Goal: Task Accomplishment & Management: Use online tool/utility

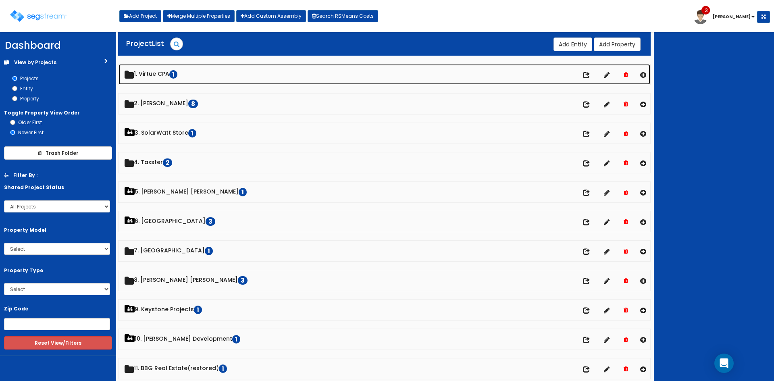
click at [172, 65] on link "1. Virtue CPA 1" at bounding box center [385, 74] width 532 height 21
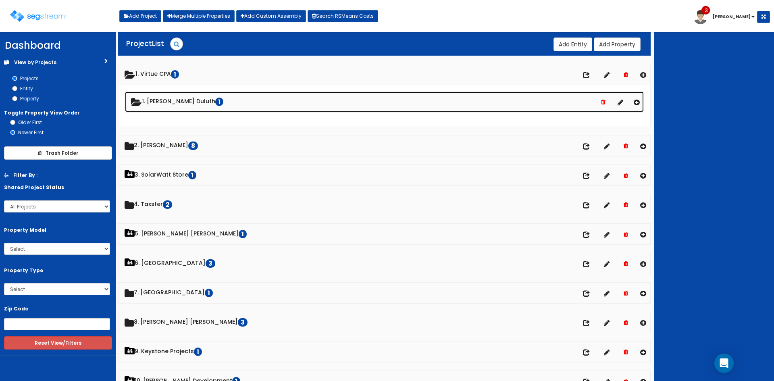
click at [179, 104] on link "1. Wingate Duluth 1" at bounding box center [384, 102] width 519 height 21
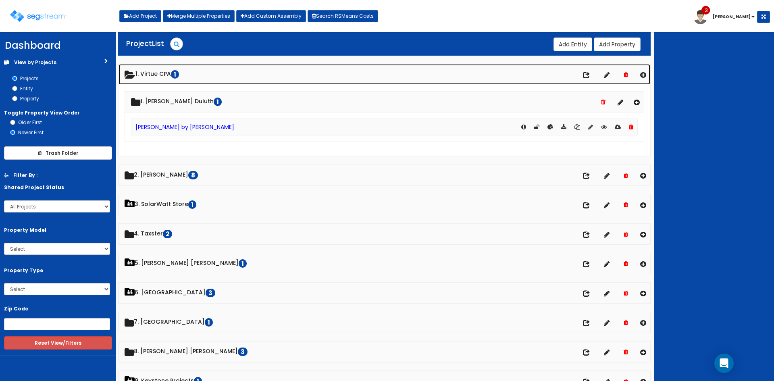
click at [167, 67] on link "1. Virtue CPA 1" at bounding box center [385, 74] width 532 height 21
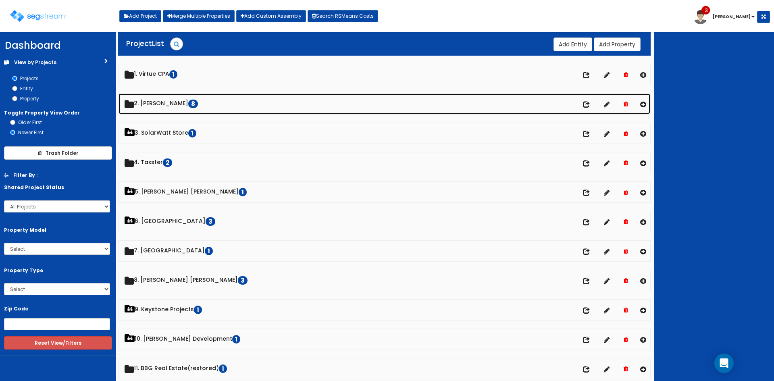
click at [173, 107] on link "2. Doug Sampson 8" at bounding box center [385, 104] width 532 height 21
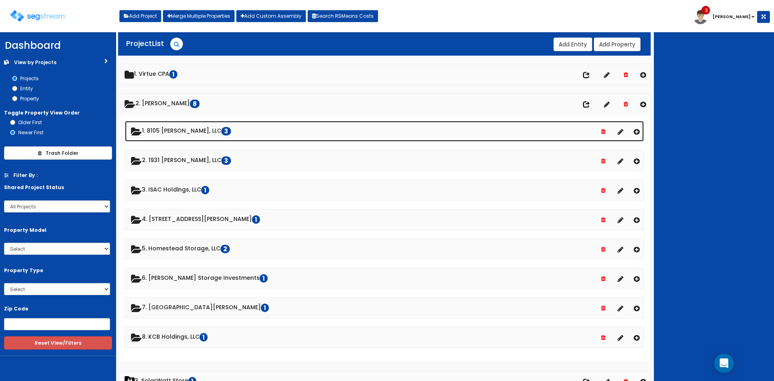
click at [172, 129] on link "1. 8105 McGregor, LLC 3" at bounding box center [384, 131] width 519 height 21
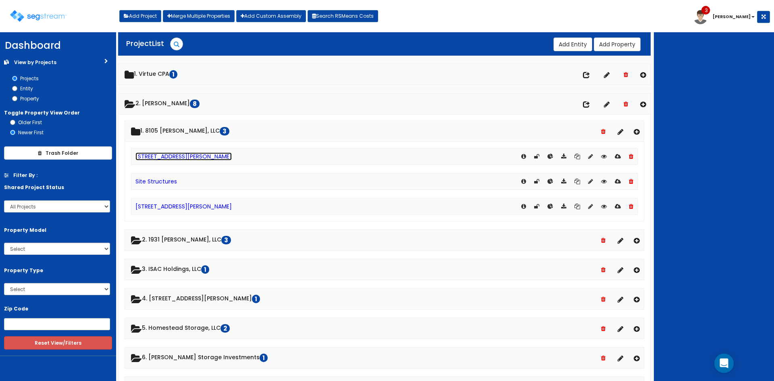
click at [171, 155] on link "[STREET_ADDRESS][PERSON_NAME]" at bounding box center [183, 156] width 96 height 8
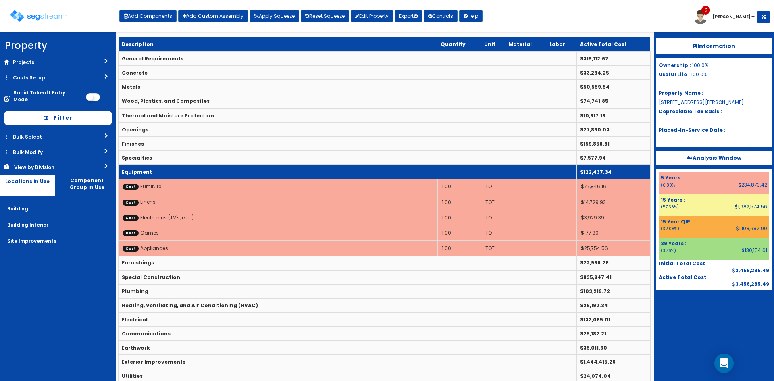
click at [210, 173] on td "Equipment" at bounding box center [348, 172] width 458 height 14
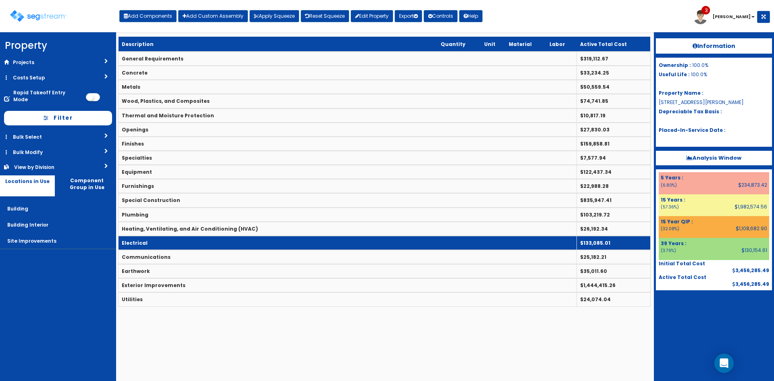
click at [221, 239] on td "Electrical" at bounding box center [348, 243] width 458 height 14
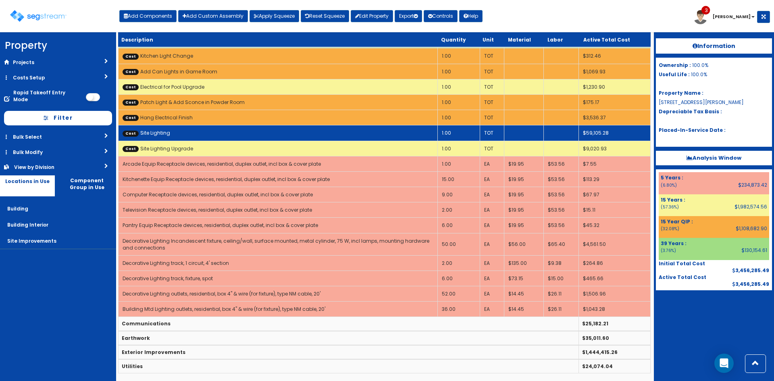
scroll to position [294, 0]
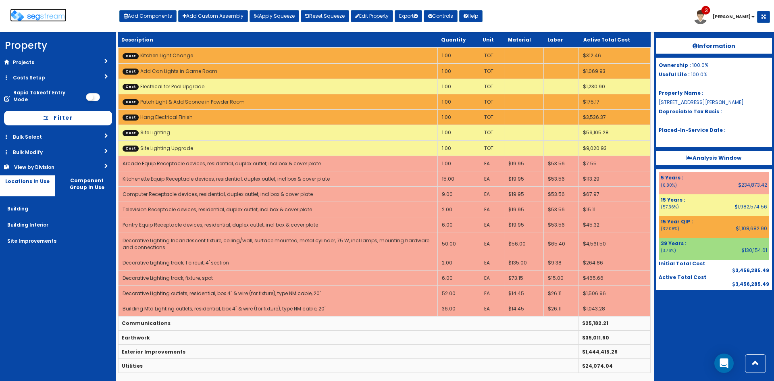
click at [36, 12] on img at bounding box center [38, 16] width 56 height 12
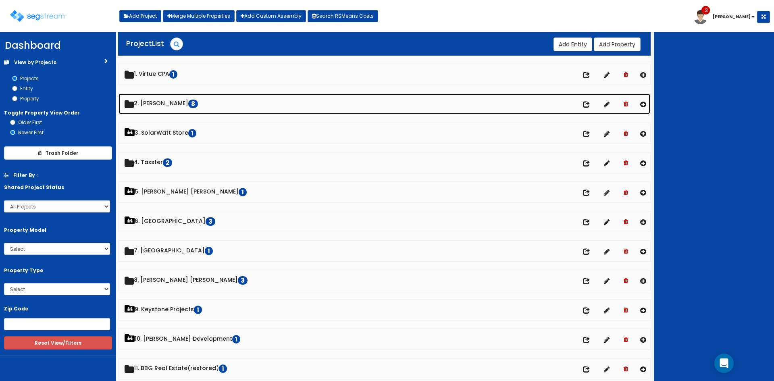
click at [169, 104] on link "2. Doug Sampson 8" at bounding box center [385, 104] width 532 height 21
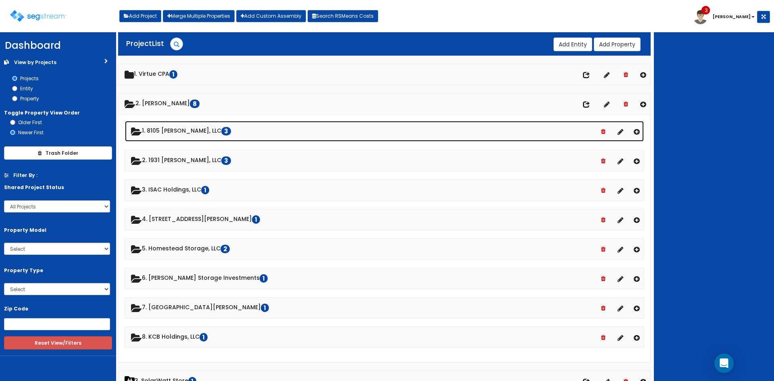
drag, startPoint x: 181, startPoint y: 126, endPoint x: 181, endPoint y: 131, distance: 5.3
click at [181, 127] on link "1. 8105 McGregor, LLC 3" at bounding box center [384, 131] width 519 height 21
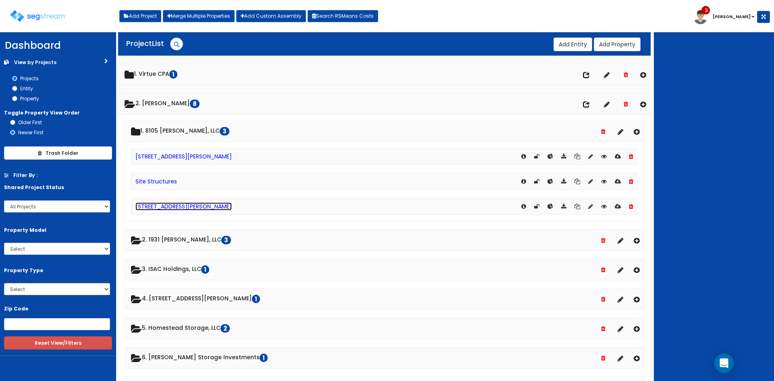
click at [183, 207] on link "[STREET_ADDRESS][PERSON_NAME]" at bounding box center [183, 206] width 96 height 8
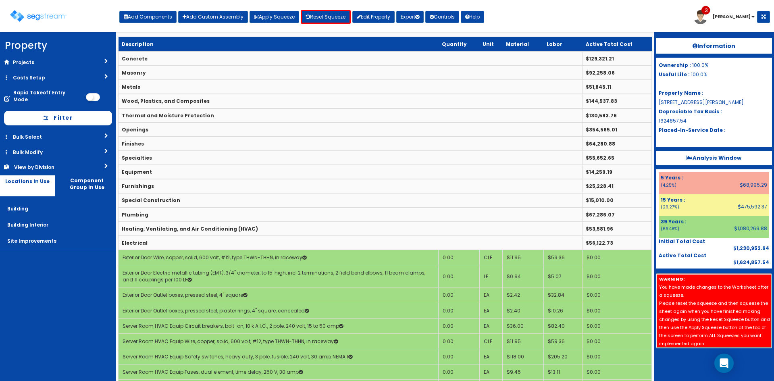
click at [325, 10] on div "Add Components Add Custom Assembly Apply Squeeze Reset Squeeze Edit Property Ex…" at bounding box center [301, 15] width 365 height 18
click at [325, 15] on link "Reset Squeeze" at bounding box center [326, 17] width 50 height 14
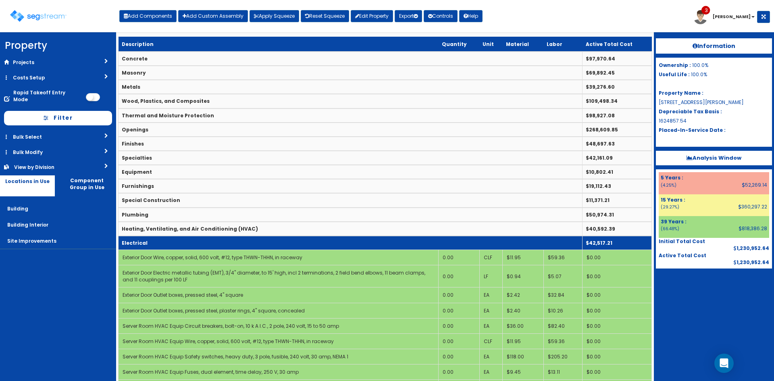
click at [359, 242] on td "Electrical" at bounding box center [351, 243] width 464 height 14
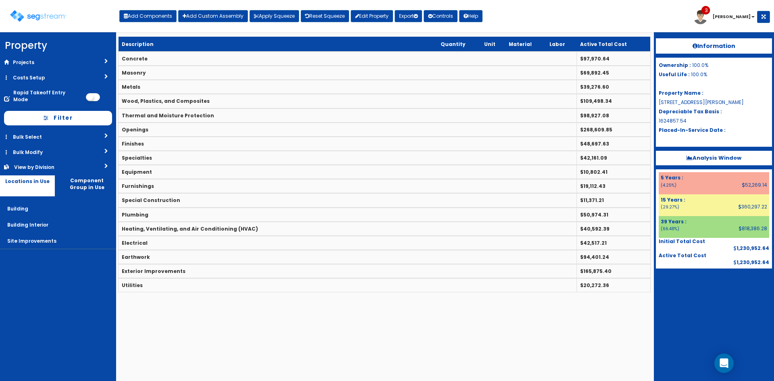
click at [98, 168] on ul "Projects Recent Properties 8105 McGregor Lane - Renovation Site Structures Pref…" at bounding box center [58, 152] width 116 height 194
click at [99, 160] on link "View by Division" at bounding box center [58, 167] width 116 height 15
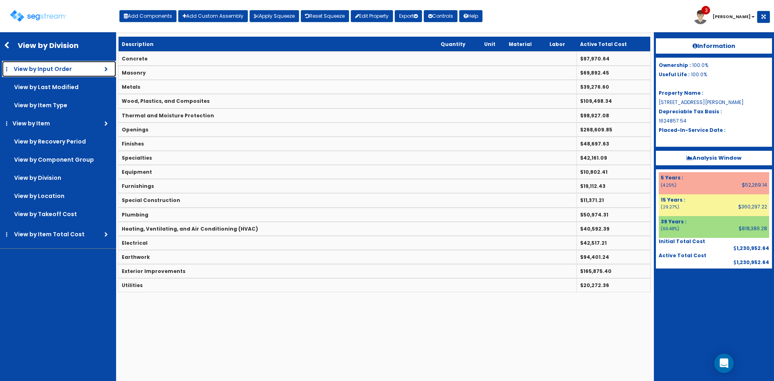
click at [86, 69] on link "View by Input Order" at bounding box center [59, 69] width 114 height 16
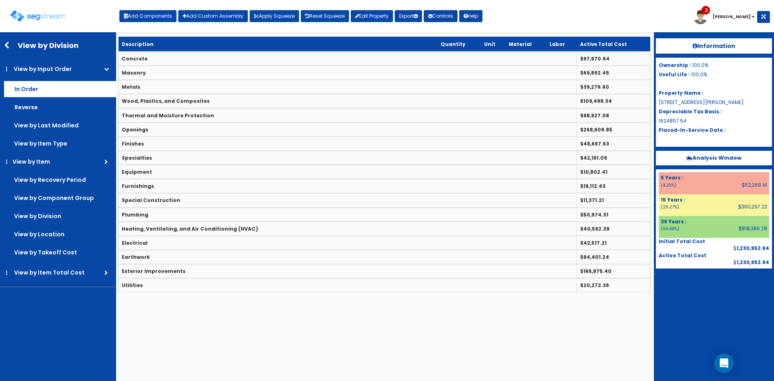
click at [82, 88] on label "In Order" at bounding box center [60, 89] width 112 height 16
click at [0, 0] on input "In Order" at bounding box center [0, 0] width 0 height 0
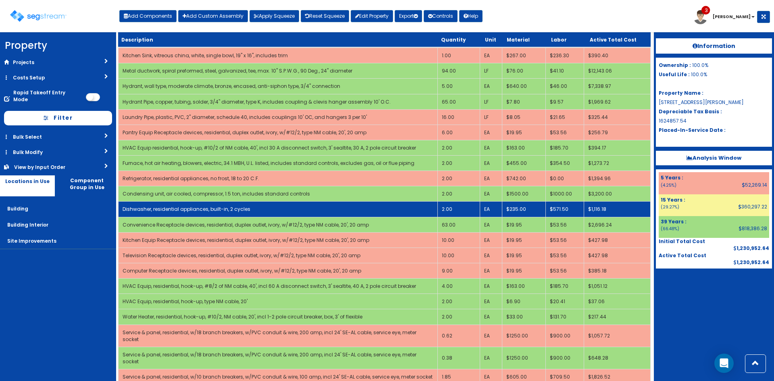
scroll to position [1411, 0]
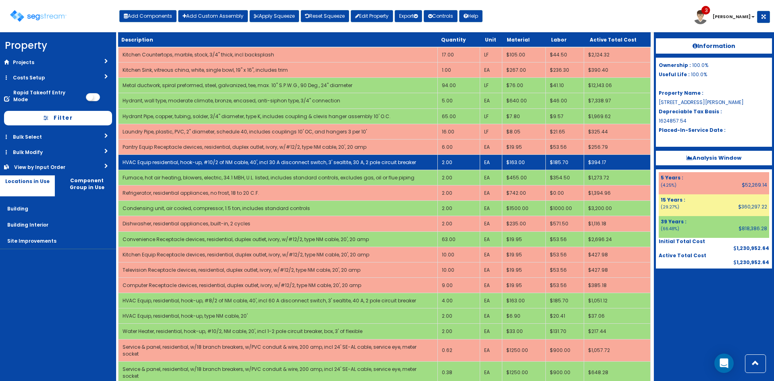
click at [454, 154] on td "2.00" at bounding box center [458, 161] width 42 height 15
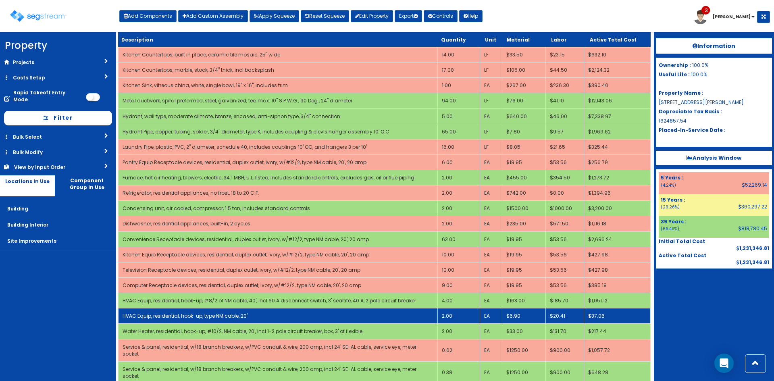
click at [450, 308] on td "2.00" at bounding box center [458, 315] width 42 height 15
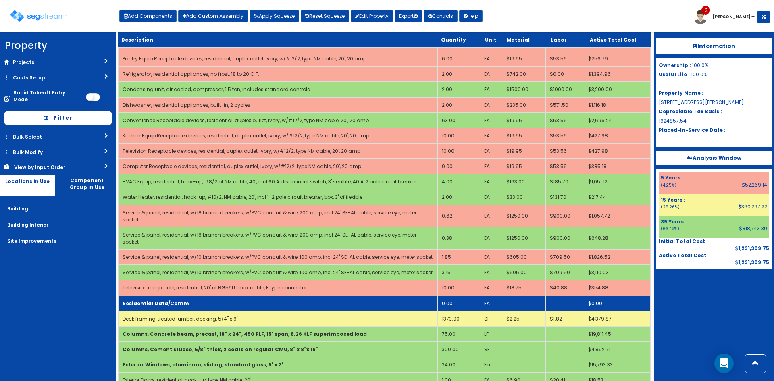
scroll to position [1678, 0]
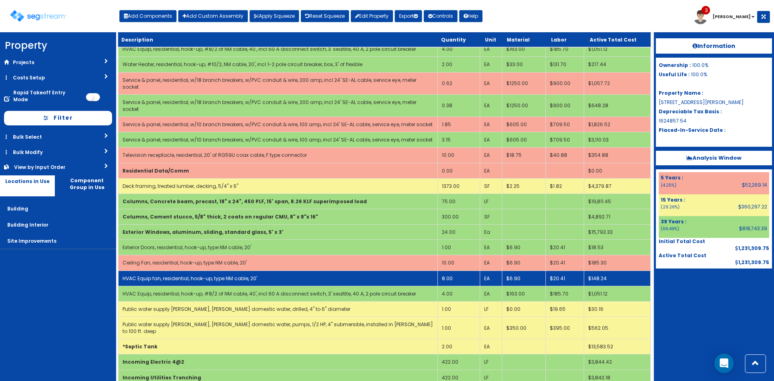
click at [446, 271] on td "8.00" at bounding box center [458, 278] width 42 height 15
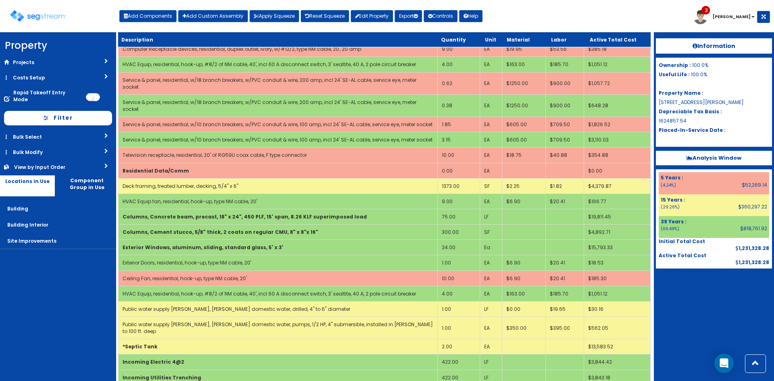
click at [536, 13] on div "Toggle navigation Add Components Add Custom Assembly Apply Squeeze Reset Squeez…" at bounding box center [387, 19] width 766 height 26
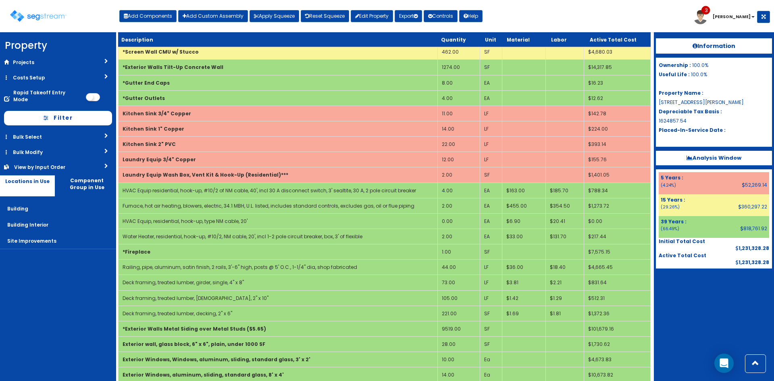
scroll to position [1546, 0]
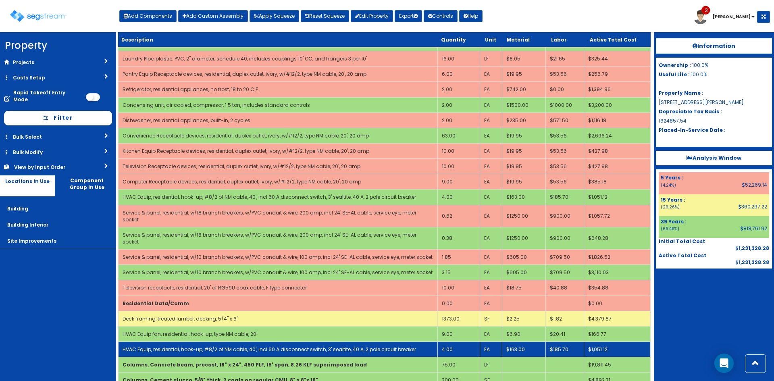
click at [453, 342] on td "4.00" at bounding box center [458, 349] width 42 height 15
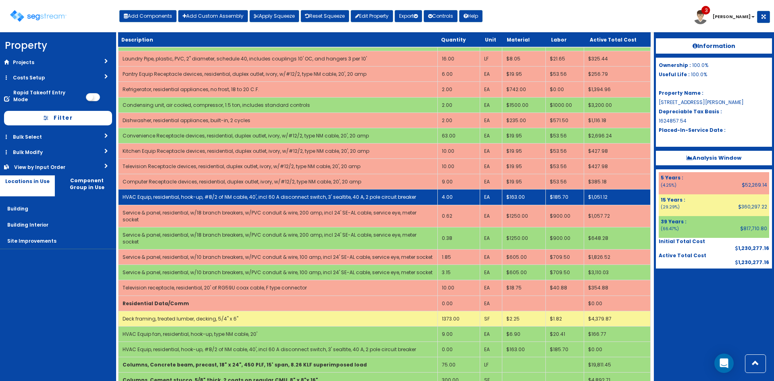
click at [444, 190] on td "4.00" at bounding box center [458, 197] width 42 height 15
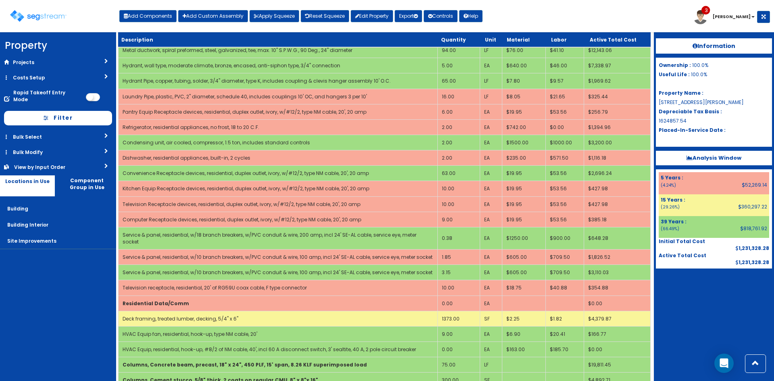
scroll to position [700, 0]
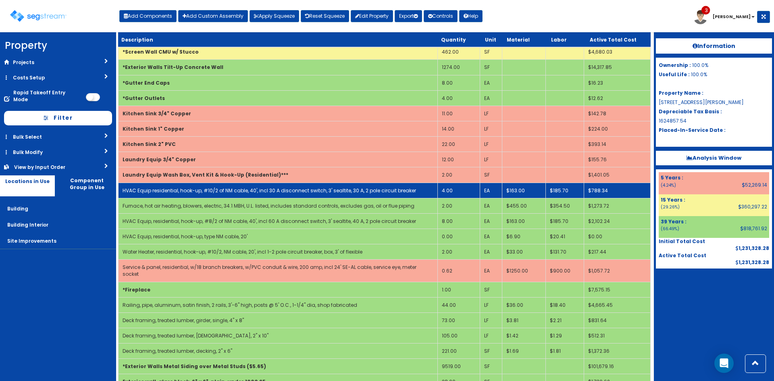
click at [454, 190] on td "4.00" at bounding box center [458, 190] width 42 height 15
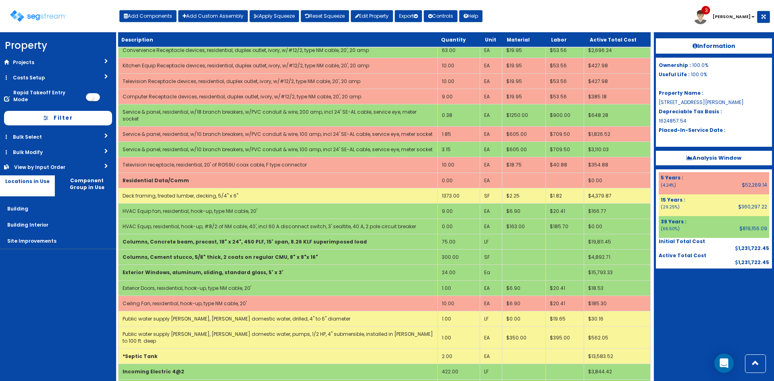
scroll to position [746, 0]
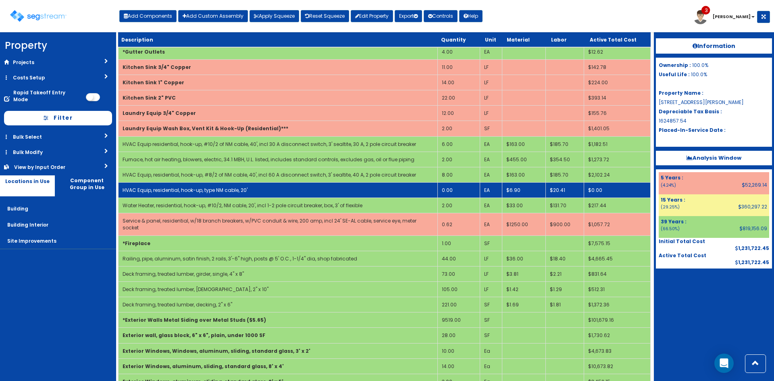
click at [451, 190] on td "0.00" at bounding box center [458, 190] width 42 height 15
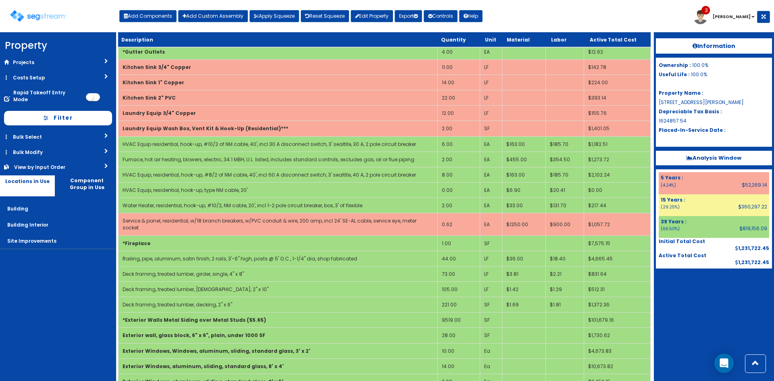
scroll to position [1669, 0]
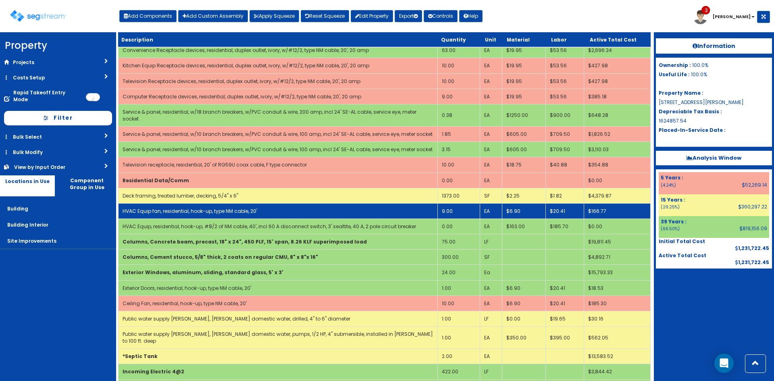
click at [374, 203] on td "HVAC Equip fan, residential, hook-up, type NM cable, 20'" at bounding box center [278, 210] width 319 height 15
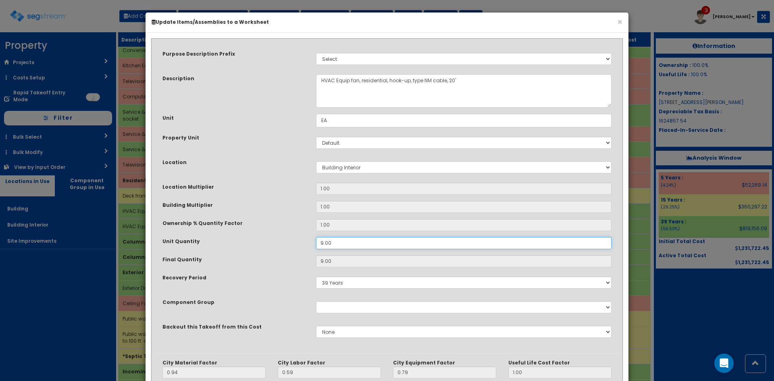
drag, startPoint x: 338, startPoint y: 242, endPoint x: 264, endPoint y: 247, distance: 74.3
click at [264, 247] on div "Unit Quantity 9.00" at bounding box center [386, 243] width 461 height 12
type input "1"
type input "$18.53"
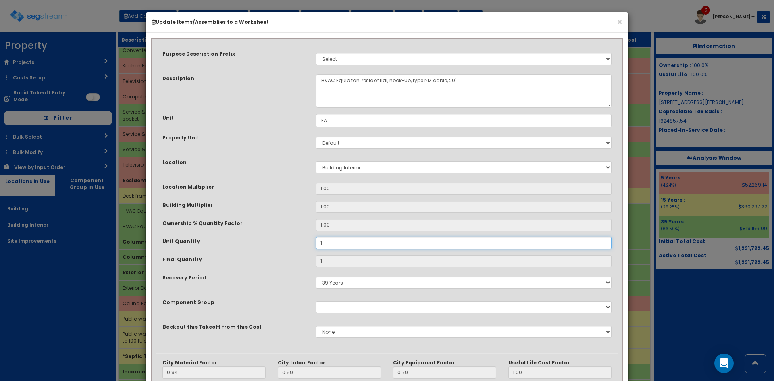
type input "11"
type input "$203.83"
type input "11"
click at [357, 81] on textarea "HVAC Equip fan, residential, hook-up, type NM cable, 20'" at bounding box center [464, 90] width 296 height 33
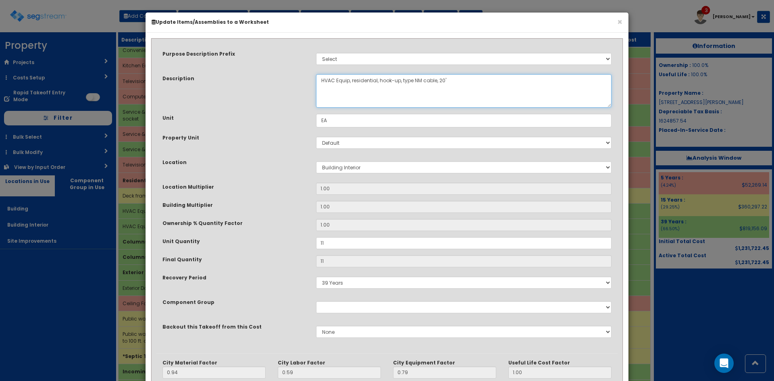
type textarea "HVAC Equip, residential, hook-up, type NM cable, 20'"
click at [262, 152] on div "Purpose Description Prefix Select Stair Construction, A/V System A/V System Equ…" at bounding box center [386, 199] width 461 height 310
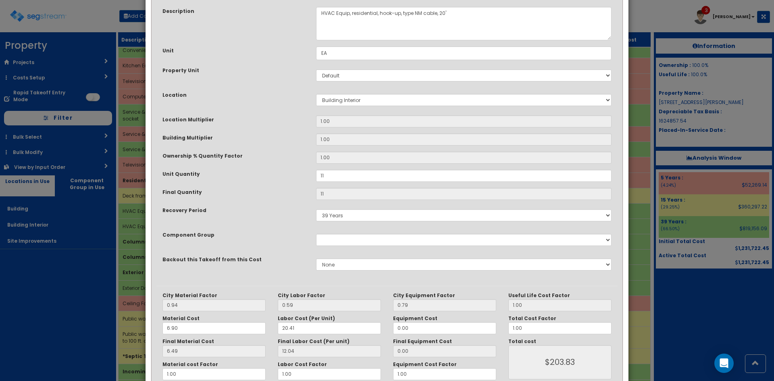
scroll to position [112, 0]
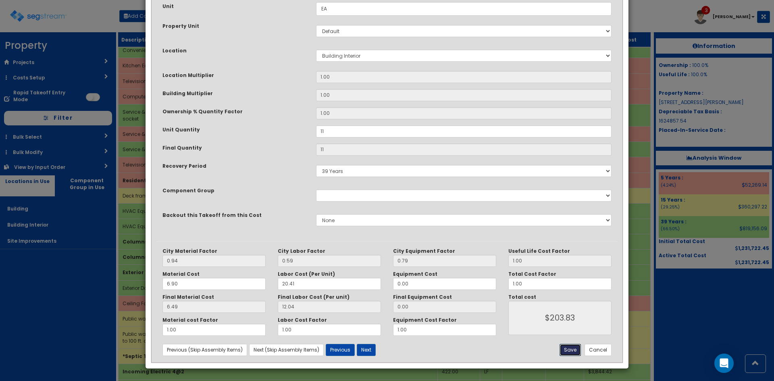
click at [577, 350] on button "Save" at bounding box center [570, 350] width 21 height 12
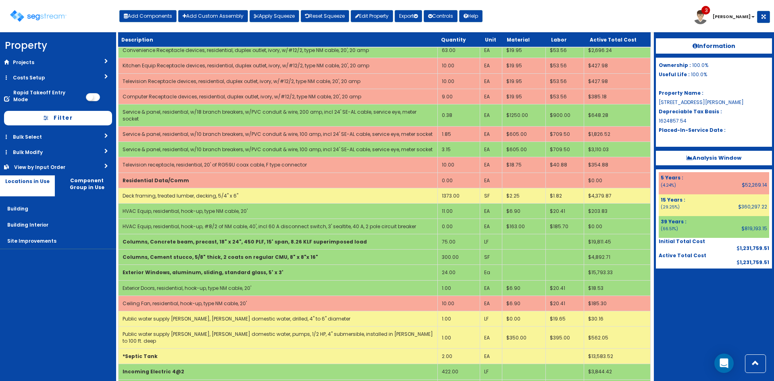
click at [719, 335] on div "Information Ownership : 100.0% Useful Life : 100.0% Property Name : 8105 McGreg…" at bounding box center [714, 206] width 120 height 349
click at [281, 14] on button "Apply Squeeze" at bounding box center [275, 16] width 50 height 12
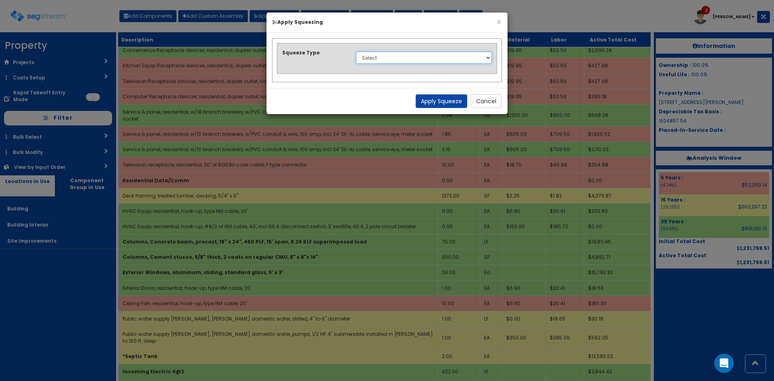
click at [391, 57] on select "Select 1. Squeeze Entire Worksheet 2. Squeeze by Takeoff Cost 3. Squeeze by Uni…" at bounding box center [424, 58] width 136 height 12
select select "squeeze_entire_takeoffsheet"
click at [356, 52] on select "Select 1. Squeeze Entire Worksheet 2. Squeeze by Takeoff Cost 3. Squeeze by Uni…" at bounding box center [424, 58] width 136 height 12
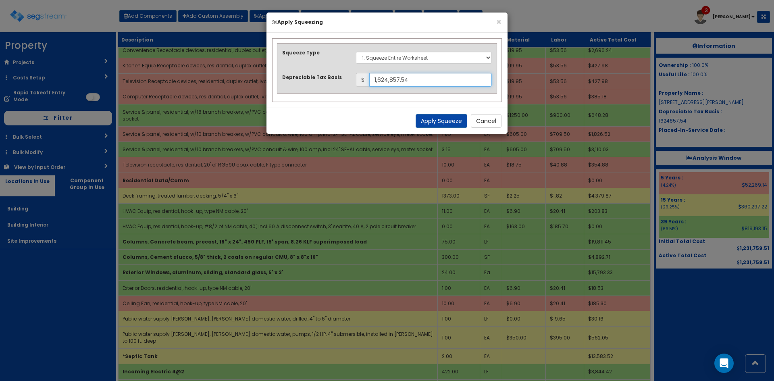
click at [414, 78] on input "1,624,857.54" at bounding box center [430, 80] width 123 height 14
drag, startPoint x: 442, startPoint y: 81, endPoint x: 251, endPoint y: 83, distance: 190.7
click at [253, 82] on div "× Apply Squeezing Squeeze Type Select 1. Squeeze Entire Worksheet 2. Squeeze by…" at bounding box center [387, 190] width 774 height 381
type input "1,625,922.55"
click at [439, 123] on button "Apply Squeeze" at bounding box center [442, 121] width 52 height 14
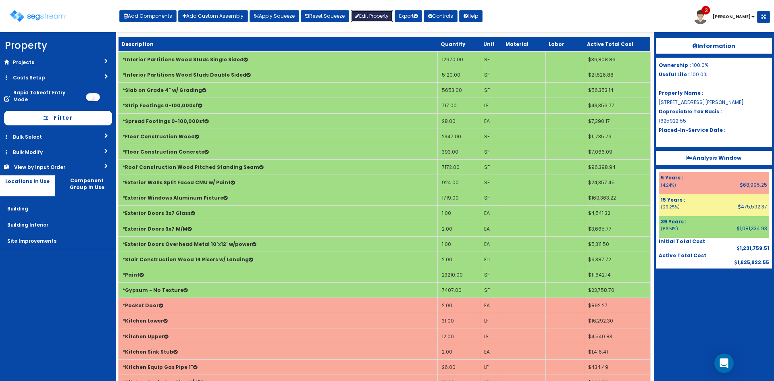
click at [382, 15] on link "Edit Property" at bounding box center [372, 16] width 42 height 12
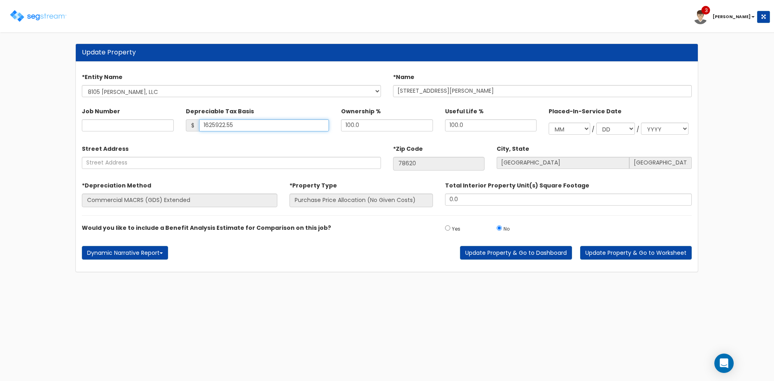
drag, startPoint x: 246, startPoint y: 126, endPoint x: 267, endPoint y: 125, distance: 21.4
click at [246, 125] on input "1625922.55" at bounding box center [264, 125] width 130 height 12
drag, startPoint x: 186, startPoint y: 125, endPoint x: 166, endPoint y: 124, distance: 20.6
click at [169, 125] on div "Job Number Depreciable Tax Basis $ 1625922.55 Ownership % 100.0" at bounding box center [387, 118] width 622 height 37
type input "1,909,873.84"
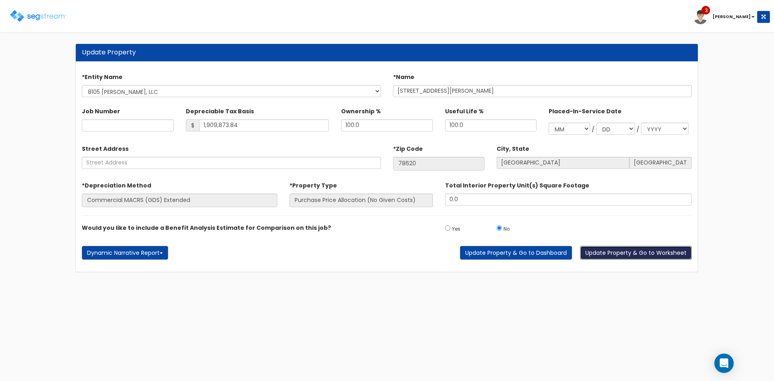
click at [610, 253] on button "Update Property & Go to Worksheet" at bounding box center [636, 253] width 112 height 14
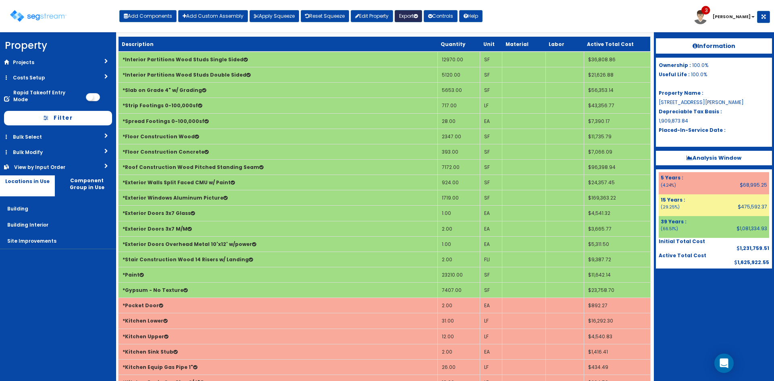
click at [417, 18] on button "Export" at bounding box center [408, 16] width 27 height 12
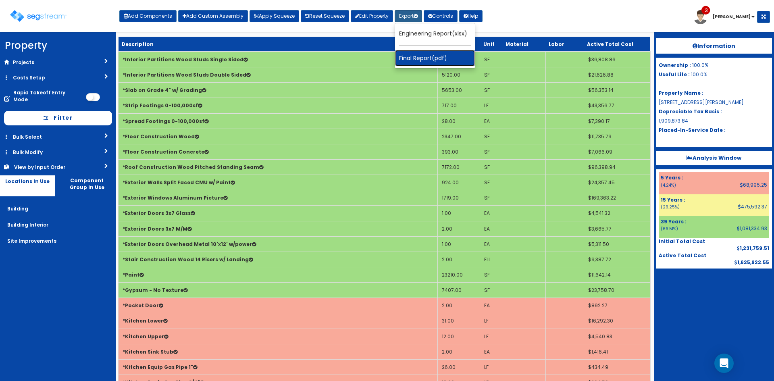
click at [423, 58] on link "Final Report(pdf)" at bounding box center [435, 58] width 80 height 16
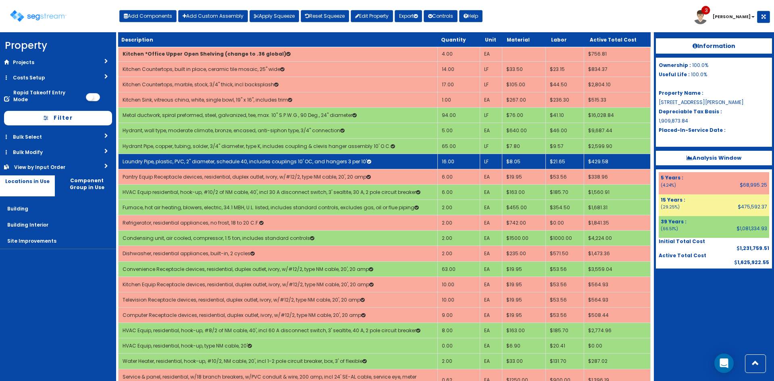
scroll to position [1411, 0]
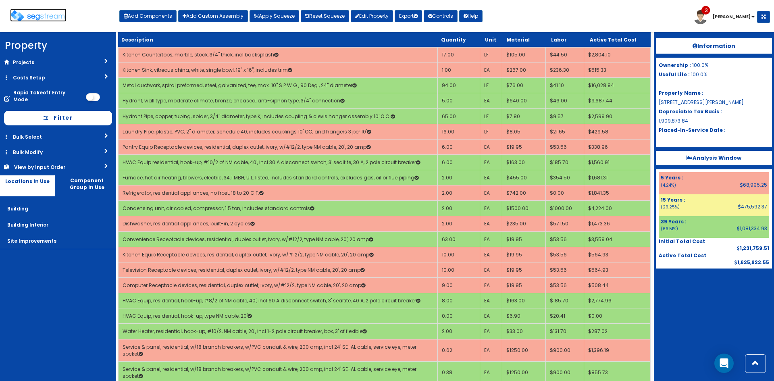
click at [54, 19] on img at bounding box center [38, 16] width 56 height 12
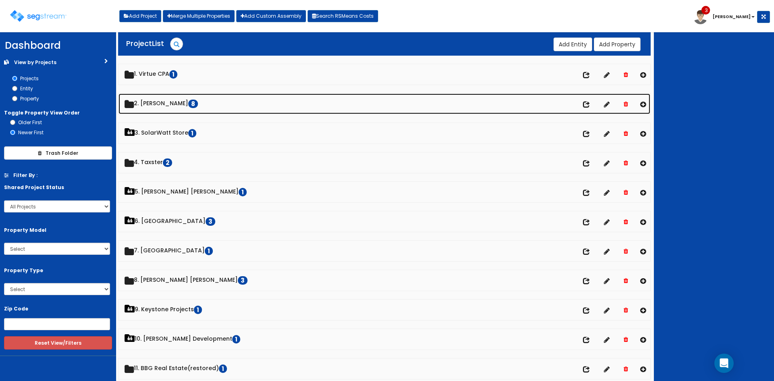
click at [173, 100] on link "2. Doug Sampson 8" at bounding box center [385, 104] width 532 height 21
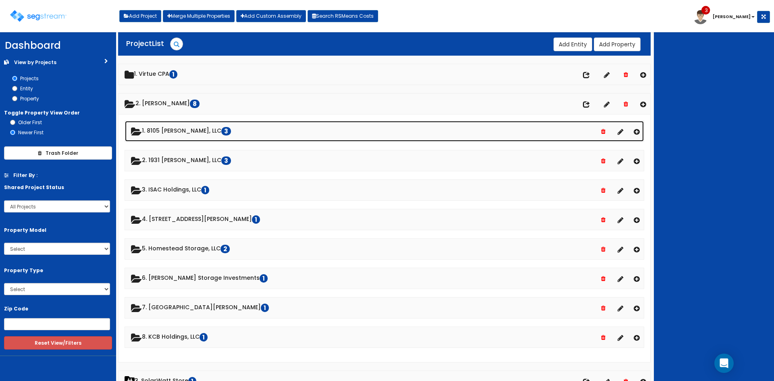
click at [171, 133] on link "1. 8105 [PERSON_NAME], LLC 3" at bounding box center [384, 131] width 519 height 21
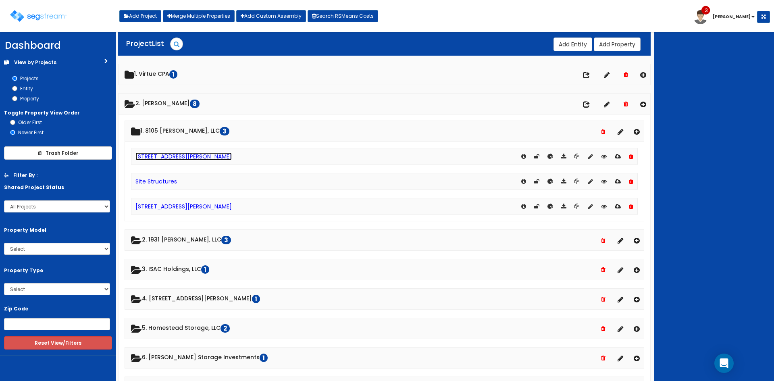
click at [177, 157] on link "[STREET_ADDRESS][PERSON_NAME]" at bounding box center [183, 156] width 96 height 8
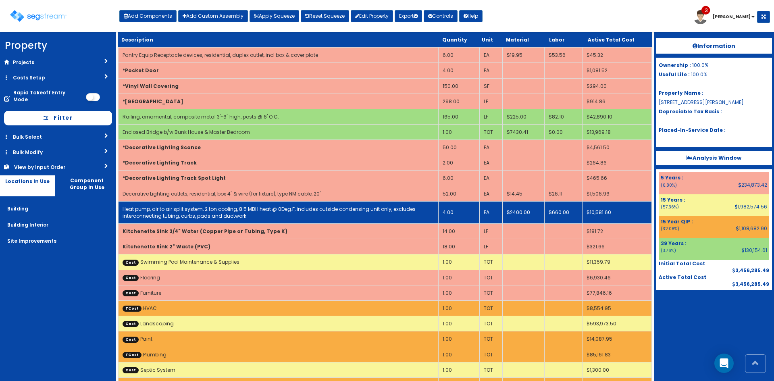
scroll to position [282, 0]
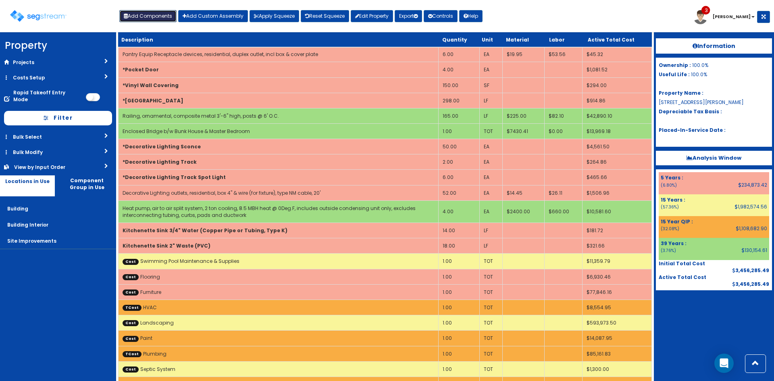
click at [158, 17] on button "Add Components" at bounding box center [147, 16] width 57 height 12
select select "5Y"
select select "default"
select select "6"
select select "5286076"
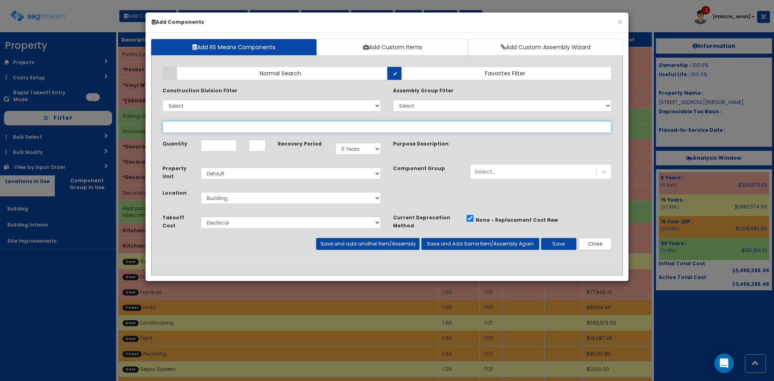
select select
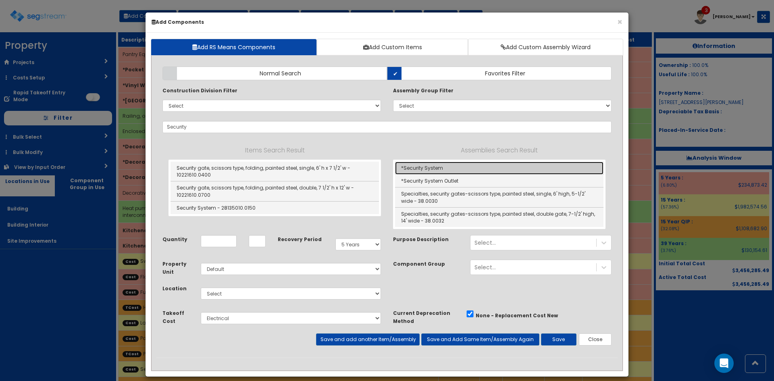
click at [426, 169] on link "*Security System" at bounding box center [499, 168] width 208 height 13
type input "*Security System"
type input "SF"
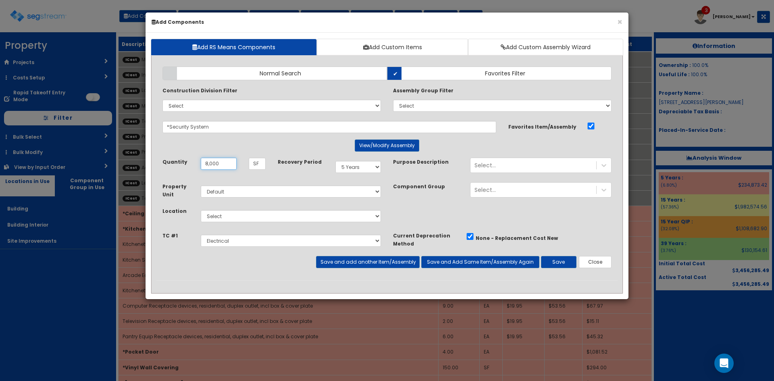
type input "8,000"
select select "7"
click at [376, 263] on button "Save and add another Item/Assembly" at bounding box center [367, 262] width 103 height 12
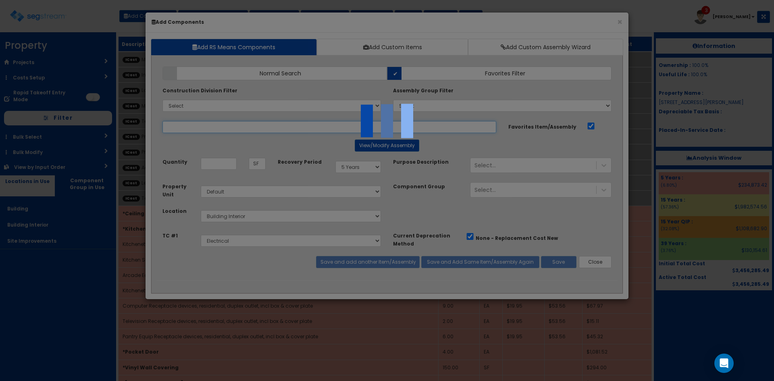
select select "5286076"
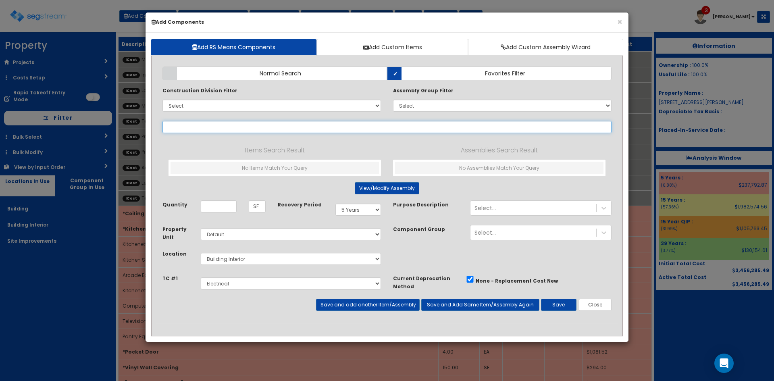
click at [304, 126] on input "text" at bounding box center [386, 127] width 449 height 12
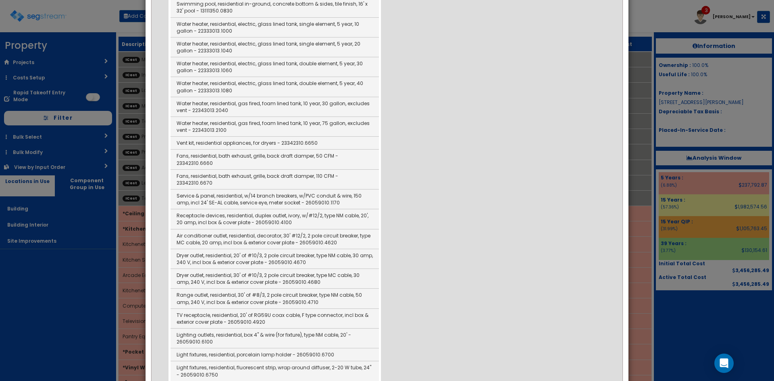
scroll to position [323, 0]
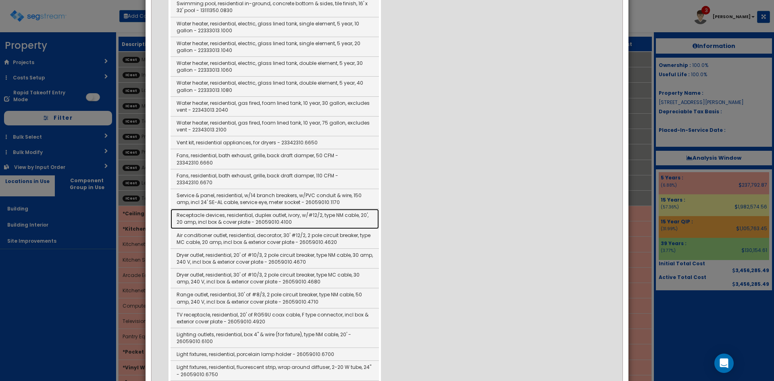
click at [324, 209] on link "Receptacle devices, residential, duplex outlet, ivory, w/#12/2, type NM cable, …" at bounding box center [275, 219] width 208 height 20
type input "Receptacle devices, residential, duplex outlet, ivory, w/#12/2, type NM cable, …"
type input "EA"
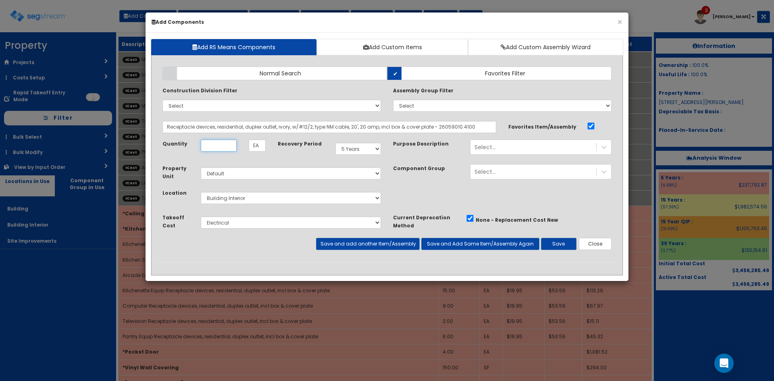
scroll to position [0, 0]
type input "1"
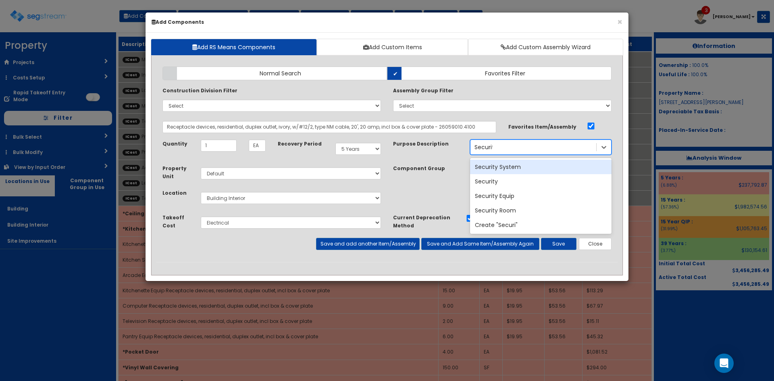
type input "Security"
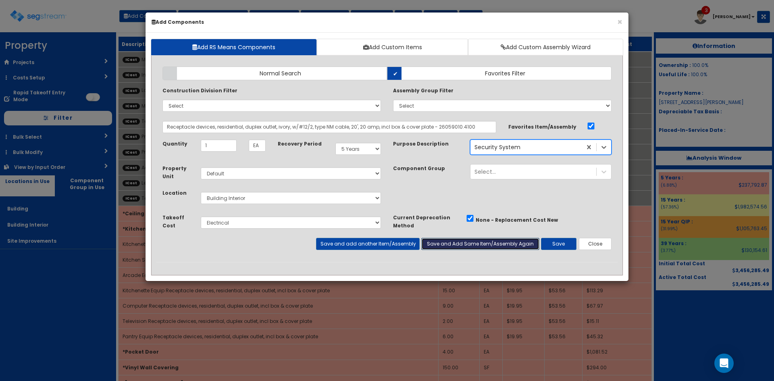
click at [432, 242] on button "Save and Add Same Item/Assembly Again" at bounding box center [480, 244] width 118 height 12
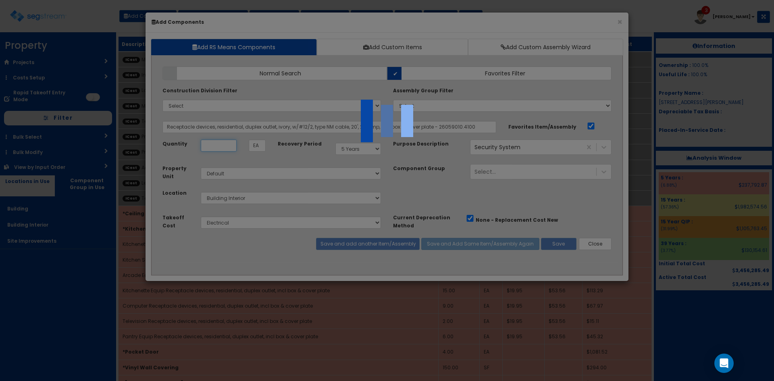
select select "5286076"
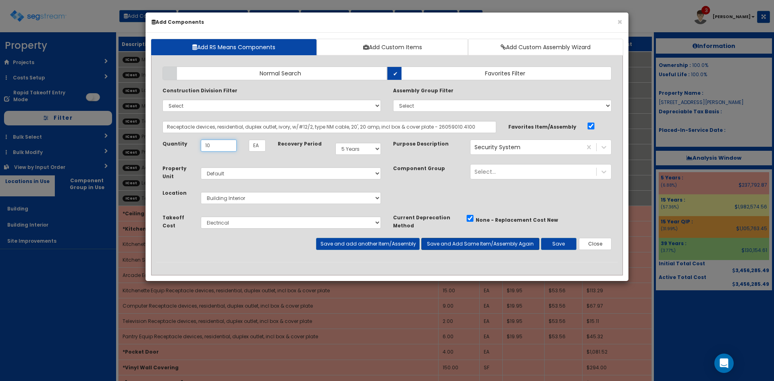
type input "10"
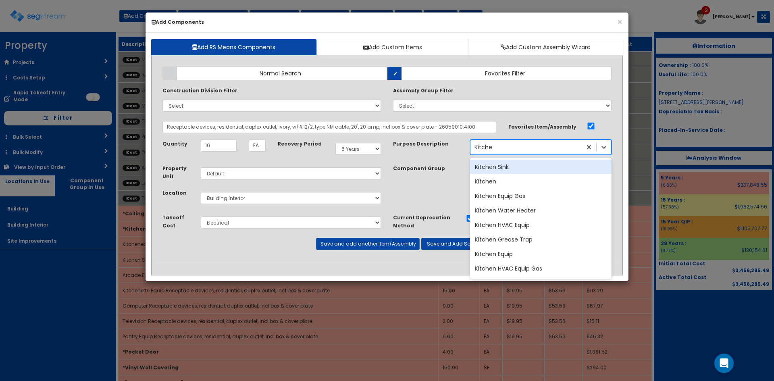
type input "Kitchen"
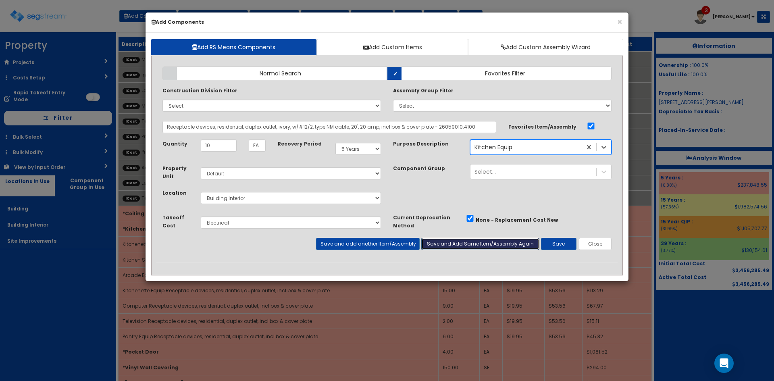
click at [436, 241] on button "Save and Add Same Item/Assembly Again" at bounding box center [480, 244] width 118 height 12
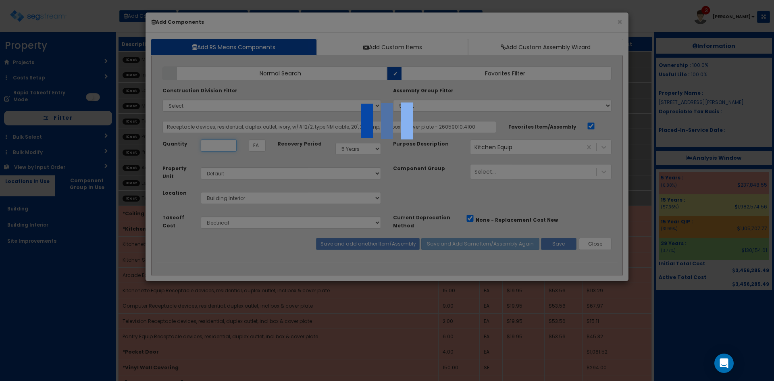
select select "5286076"
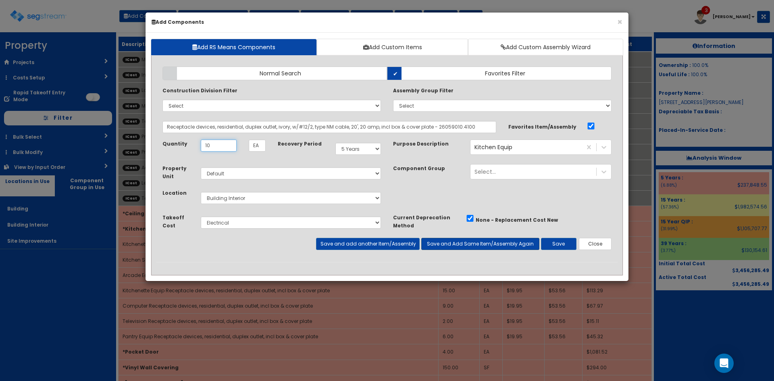
type input "10"
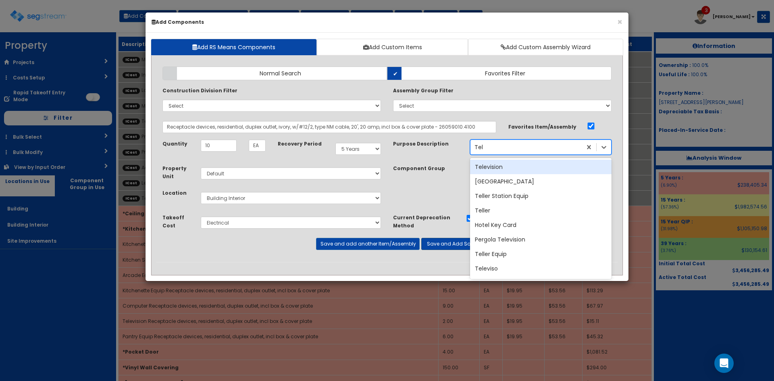
type input "Tele"
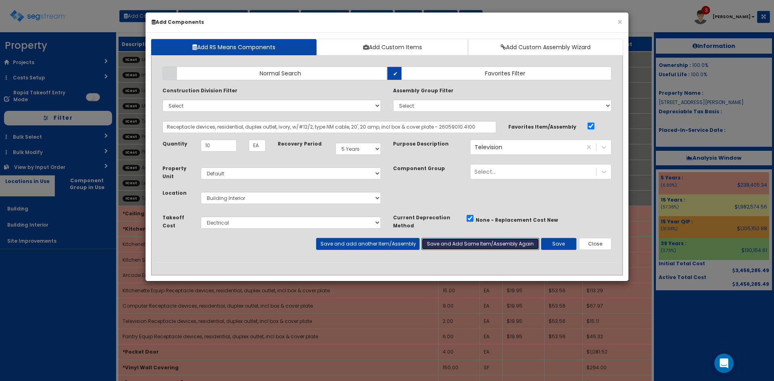
click at [436, 241] on button "Save and Add Same Item/Assembly Again" at bounding box center [480, 244] width 118 height 12
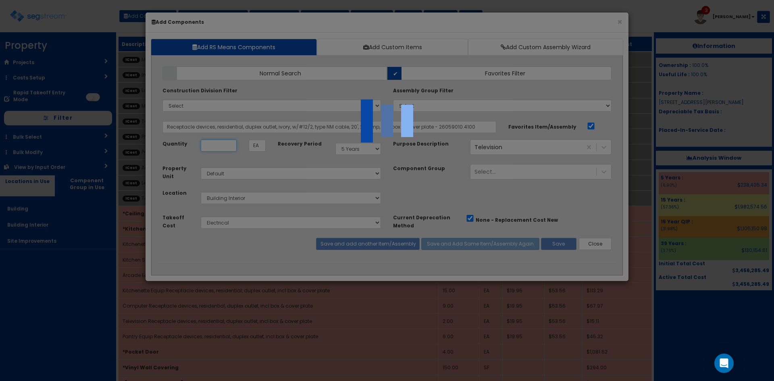
select select "5286076"
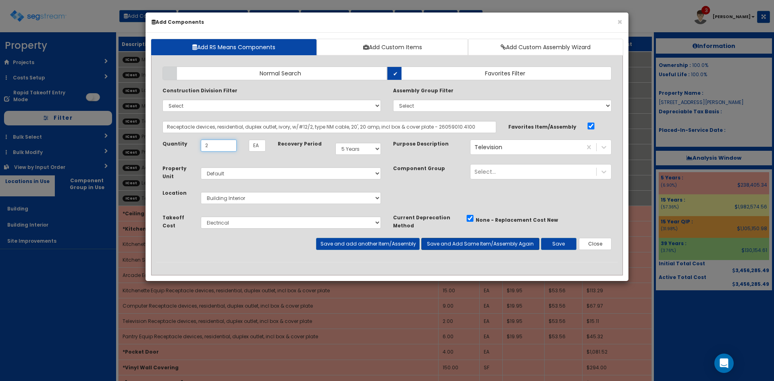
type input "2"
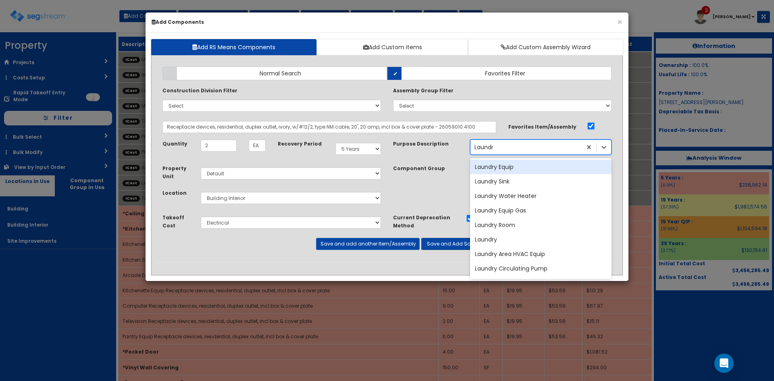
type input "Laundry"
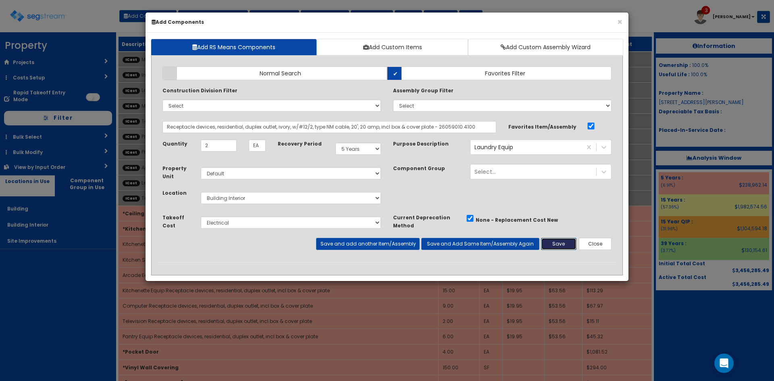
click at [558, 240] on button "Save" at bounding box center [558, 244] width 35 height 12
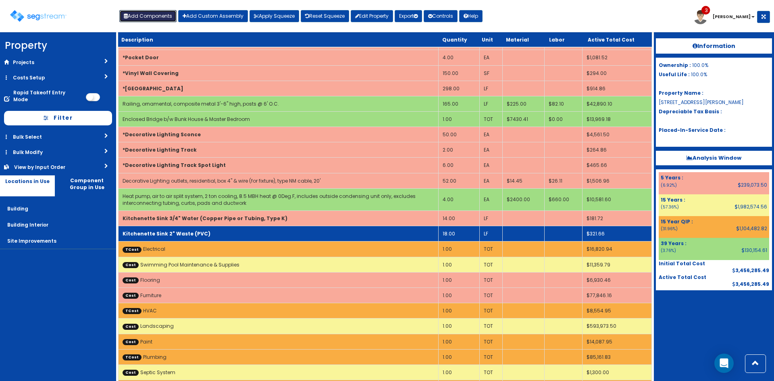
scroll to position [216, 0]
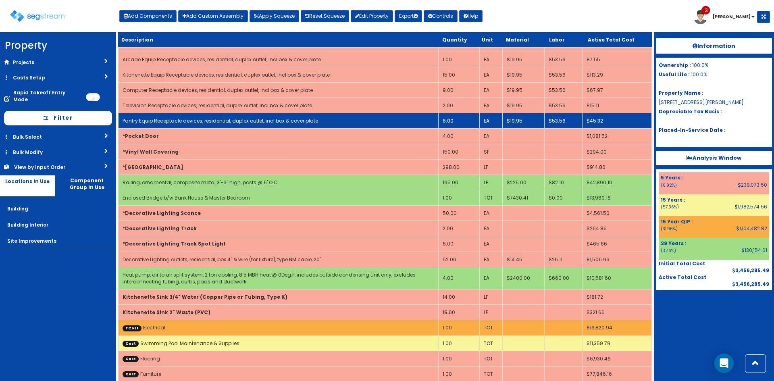
click at [318, 121] on td "Pantry Equip Receptacle devices, residential, duplex outlet, incl box & cover p…" at bounding box center [279, 120] width 320 height 15
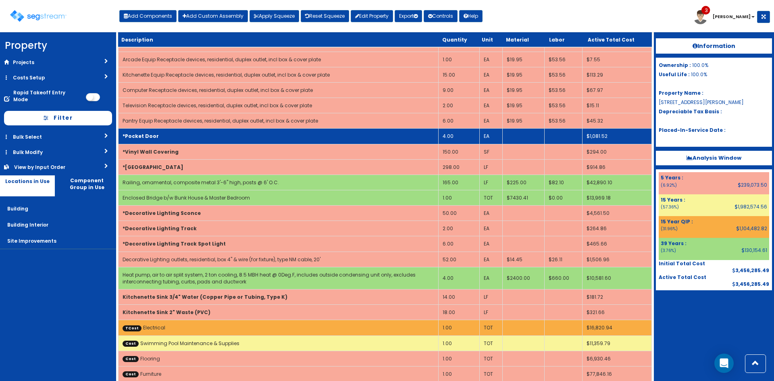
select select "5286076"
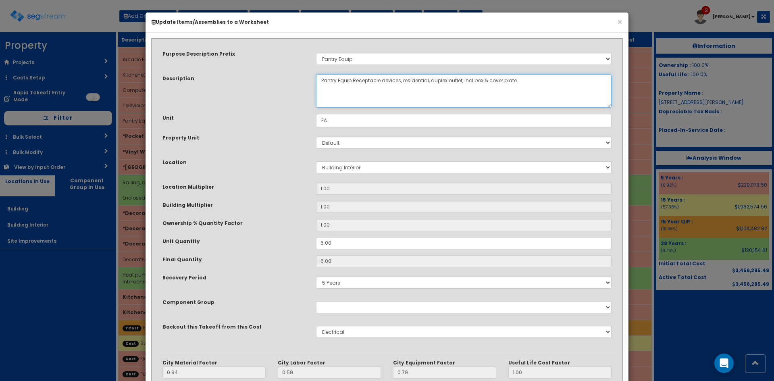
drag, startPoint x: 528, startPoint y: 82, endPoint x: 354, endPoint y: 84, distance: 174.6
click at [354, 84] on textarea "Pantry Equip Receptacle devices, residential, duplex outlet, incl box & cover p…" at bounding box center [464, 90] width 296 height 33
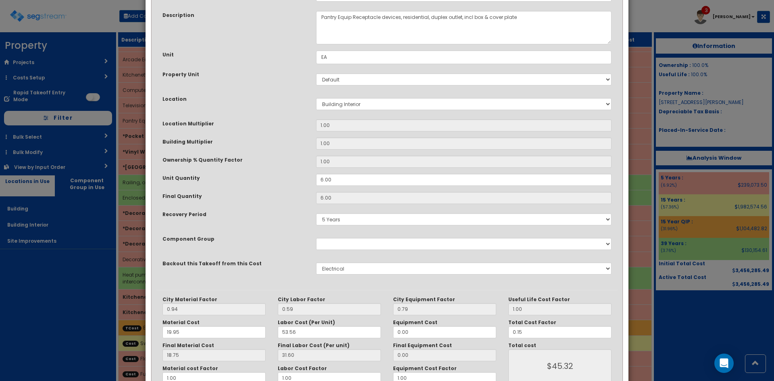
scroll to position [112, 0]
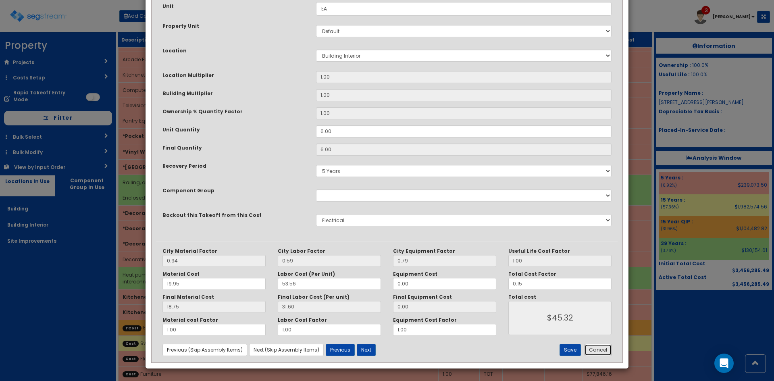
click at [598, 350] on button "Cancel" at bounding box center [598, 350] width 27 height 12
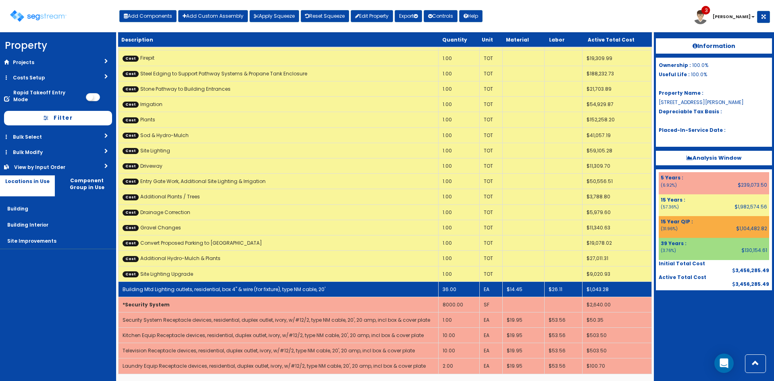
scroll to position [1627, 0]
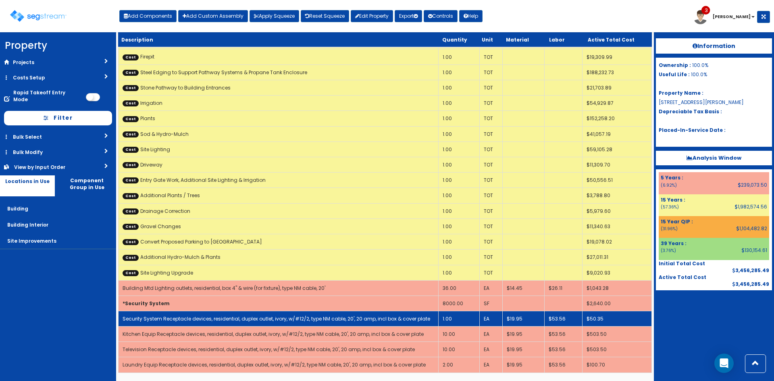
click at [288, 321] on link "Security System Receptacle devices, residential, duplex outlet, ivory, w/#12/2,…" at bounding box center [277, 318] width 308 height 7
select select "5286076"
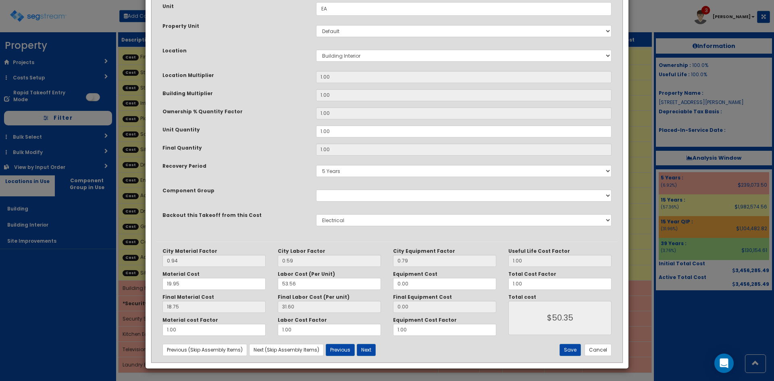
scroll to position [0, 0]
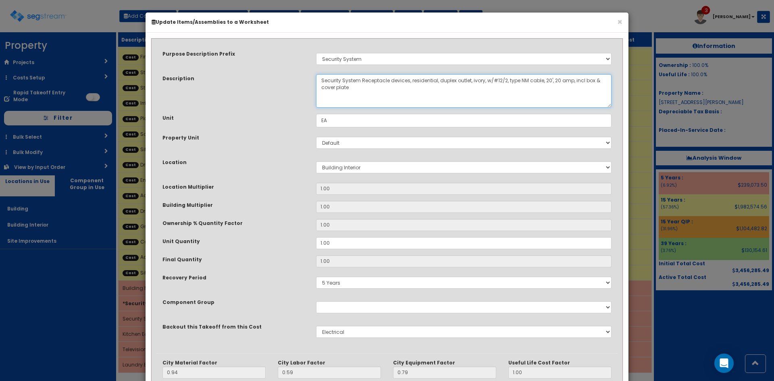
drag, startPoint x: 360, startPoint y: 79, endPoint x: 372, endPoint y: 105, distance: 28.7
click at [372, 105] on textarea "Security System Receptacle devices, residential, duplex outlet, ivory, w/#12/2,…" at bounding box center [464, 90] width 296 height 33
paste textarea "Receptacle devices, residential, duplex outlet"
drag, startPoint x: 358, startPoint y: 80, endPoint x: 377, endPoint y: 118, distance: 41.7
click at [359, 81] on textarea "Security System Receptacle devices, residential, duplex outlet, ivory, w/#12/2,…" at bounding box center [464, 90] width 296 height 33
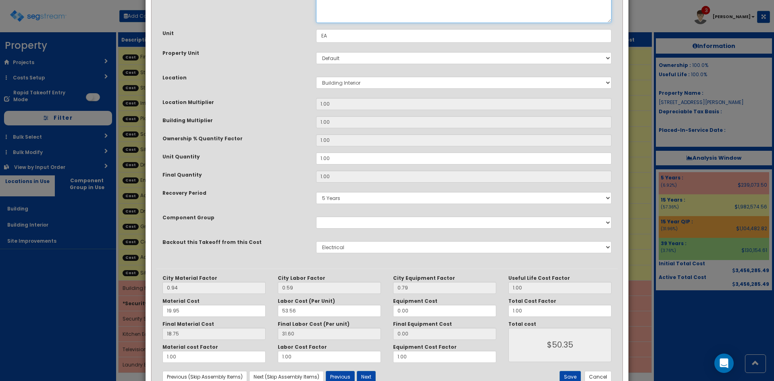
scroll to position [112, 0]
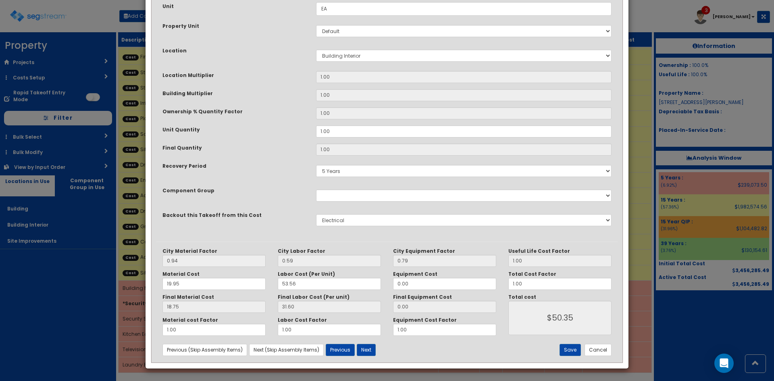
type textarea "Security System Receptacle devices, residential, duplex outlet, incl box & cove…"
drag, startPoint x: 495, startPoint y: 286, endPoint x: 437, endPoint y: 287, distance: 57.7
click at [437, 287] on div "City Material Factor 0.94 City Labor Factor 0.59 City Equipment Factor 0.79 Mat…" at bounding box center [386, 292] width 461 height 88
type input "."
type input "$NaN"
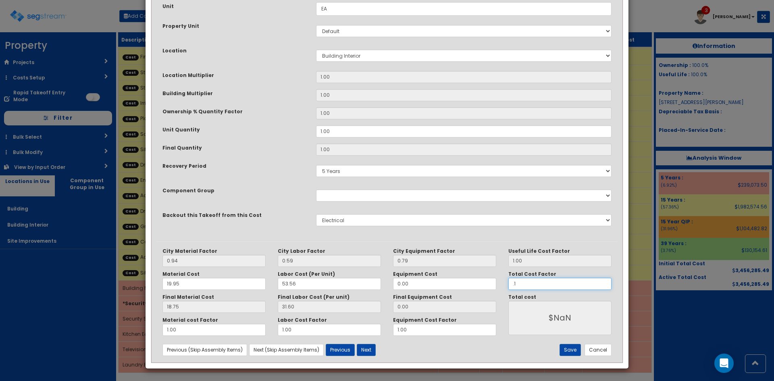
type input ".15"
type input "$7.55"
type input ".15"
click at [570, 349] on button "Save" at bounding box center [570, 350] width 21 height 12
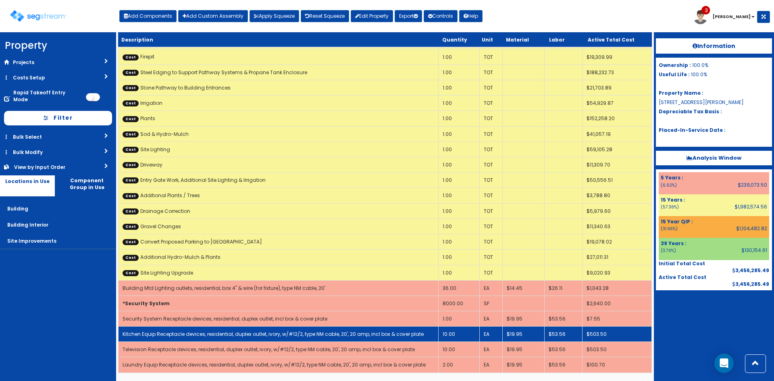
click at [275, 329] on td "Kitchen Equip Receptacle devices, residential, duplex outlet, ivory, w/#12/2, t…" at bounding box center [279, 334] width 320 height 15
select select "5286076"
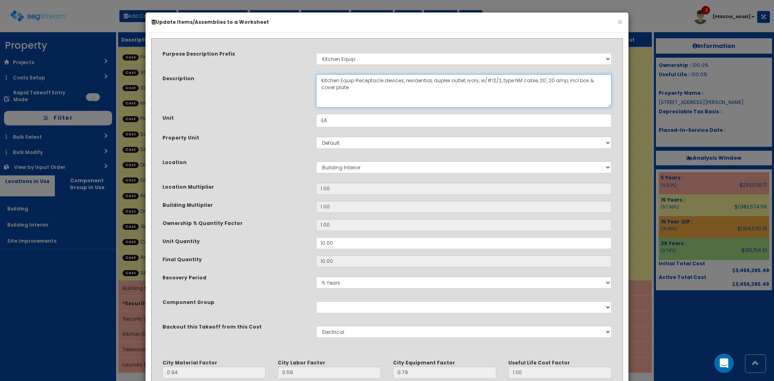
drag, startPoint x: 355, startPoint y: 79, endPoint x: 382, endPoint y: 95, distance: 30.9
click at [382, 95] on textarea "Kitchen Equip Receptacle devices, residential, duplex outlet, ivory, w/#12/2, t…" at bounding box center [464, 90] width 296 height 33
paste textarea
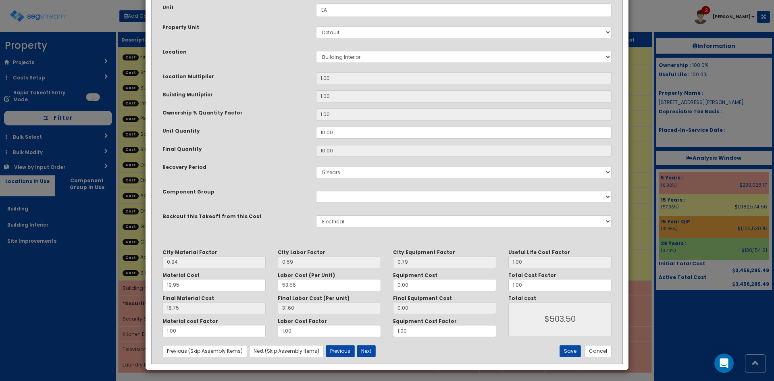
scroll to position [112, 0]
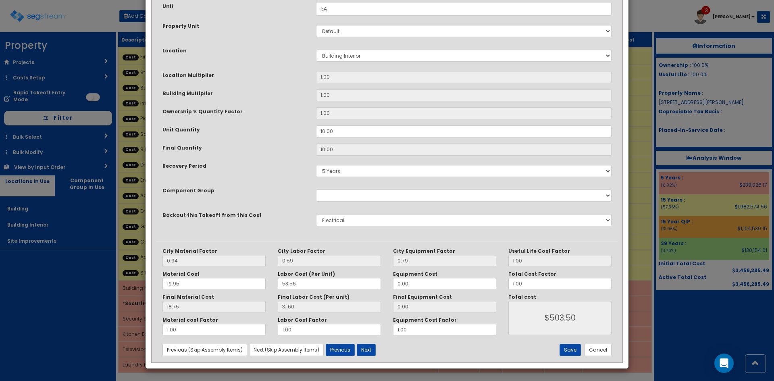
type textarea "Kitchen Equip Receptacle devices, residential, duplex outlet, incl box & cover …"
drag, startPoint x: 523, startPoint y: 285, endPoint x: 437, endPoint y: 292, distance: 86.6
click at [438, 292] on div "City Material Factor 0.94 City Labor Factor 0.59 City Equipment Factor 0.79 Mat…" at bounding box center [386, 292] width 461 height 88
type input "."
type input "$NaN"
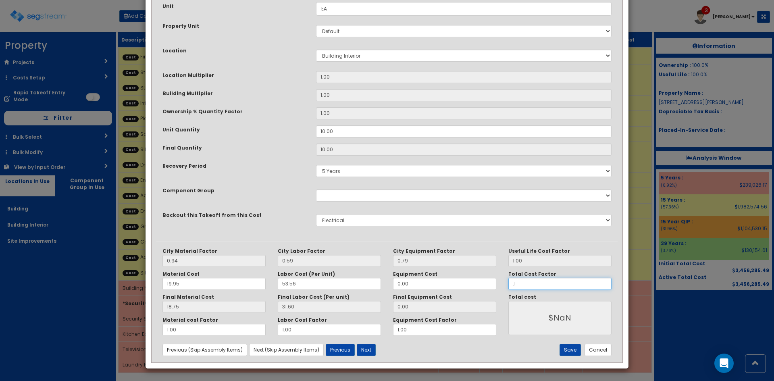
type input ".15"
type input "$75.52"
type input ".15"
click at [571, 348] on button "Save" at bounding box center [570, 350] width 21 height 12
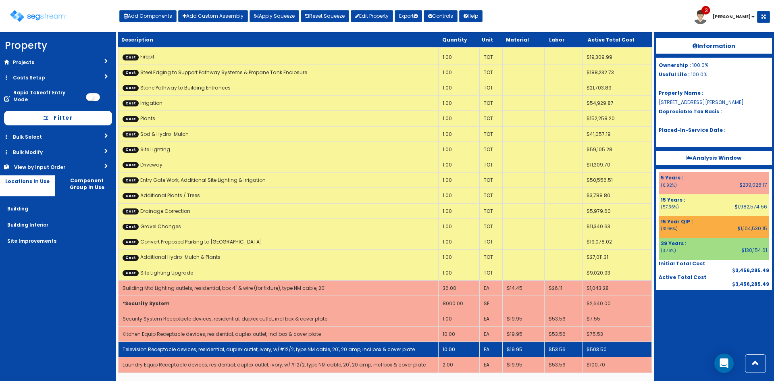
click at [180, 344] on td "Television Receptacle devices, residential, duplex outlet, ivory, w/#12/2, type…" at bounding box center [279, 349] width 320 height 15
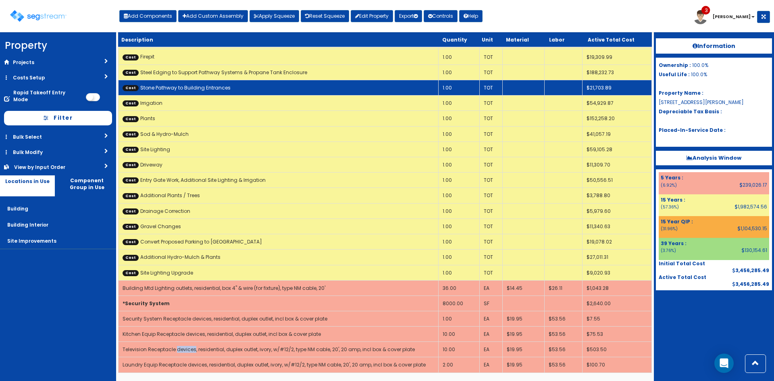
scroll to position [0, 0]
select select "5286076"
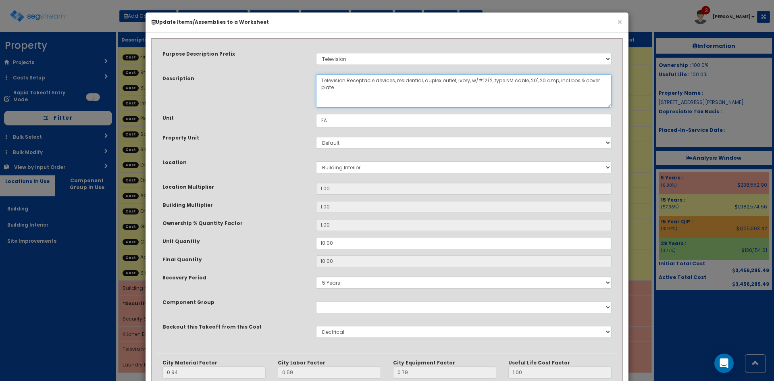
drag, startPoint x: 348, startPoint y: 82, endPoint x: 354, endPoint y: 105, distance: 23.4
click at [354, 105] on textarea "Television Receptacle devices, residential, duplex outlet, ivory, w/#12/2, type…" at bounding box center [464, 90] width 296 height 33
paste textarea "Receptacle devices, residential, duplex outlet, incl box & cover plate"
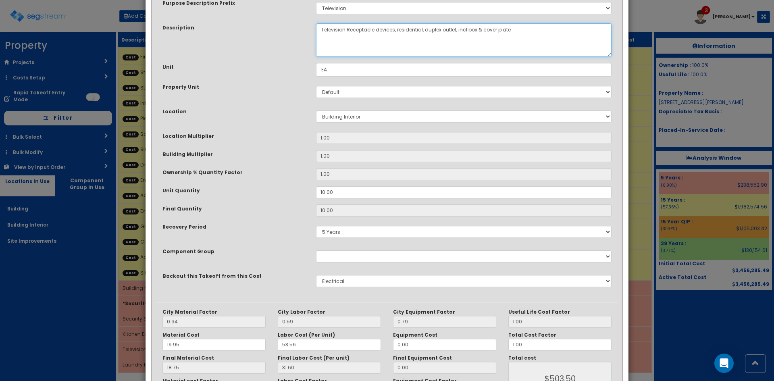
scroll to position [112, 0]
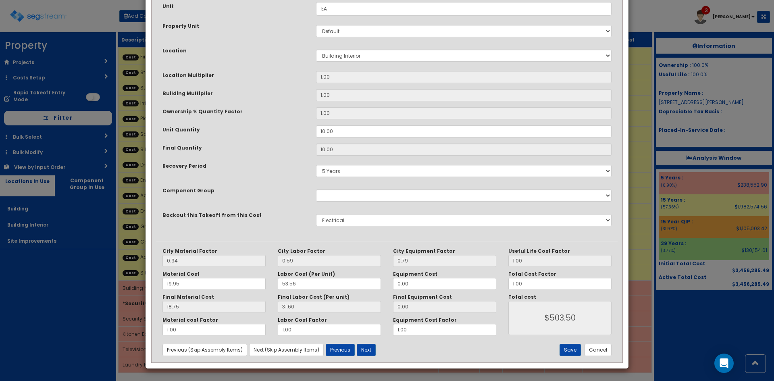
type textarea "Television Receptacle devices, residential, duplex outlet, incl box & cover pla…"
drag, startPoint x: 537, startPoint y: 284, endPoint x: 443, endPoint y: 290, distance: 94.5
click at [458, 289] on div "City Material Factor 0.94 City Labor Factor 0.59 City Equipment Factor 0.79 Mat…" at bounding box center [386, 292] width 461 height 88
type input ".1"
type input "$50.35"
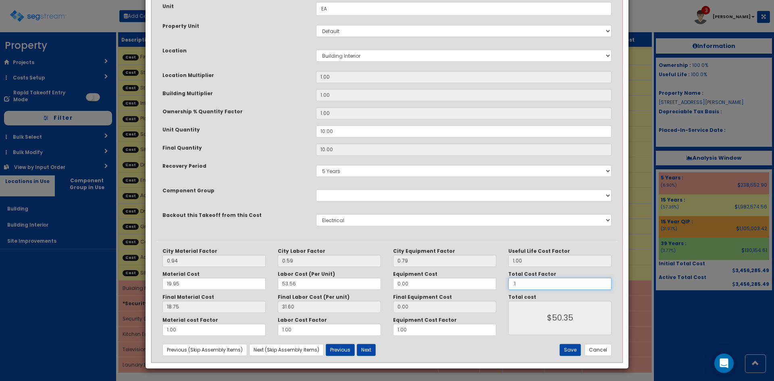
type input ".15"
type input "$75.52"
type input ".15"
click at [569, 352] on button "Save" at bounding box center [570, 350] width 21 height 12
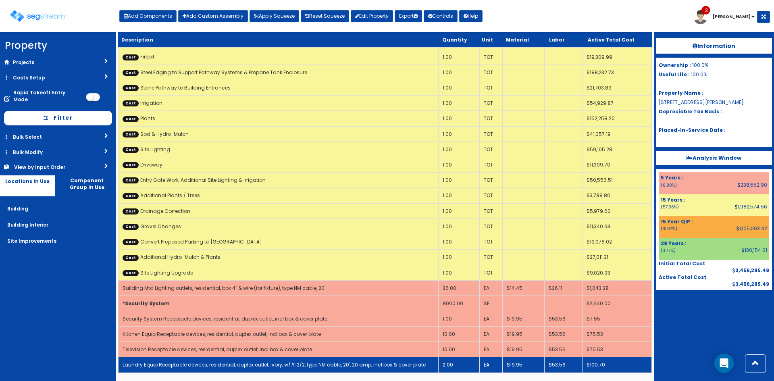
click at [279, 357] on td "Laundry Equip Receptacle devices, residential, duplex outlet, ivory, w/#12/2, t…" at bounding box center [279, 364] width 320 height 15
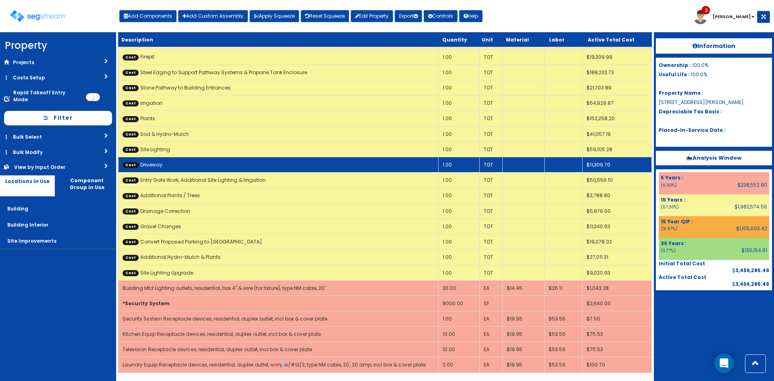
scroll to position [0, 0]
select select "5286076"
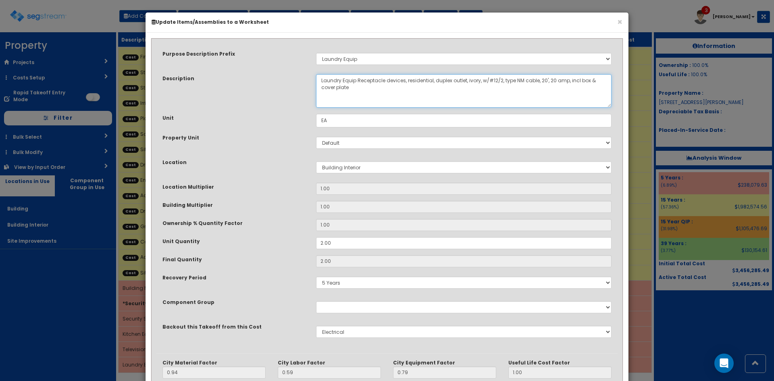
drag, startPoint x: 358, startPoint y: 78, endPoint x: 367, endPoint y: 87, distance: 13.1
click at [367, 87] on textarea "Laundry Equip Receptacle devices, residential, duplex outlet, ivory, w/#12/2, t…" at bounding box center [464, 90] width 296 height 33
paste textarea "Receptacle devices, residential, duplex outlet, incl box & cover plate"
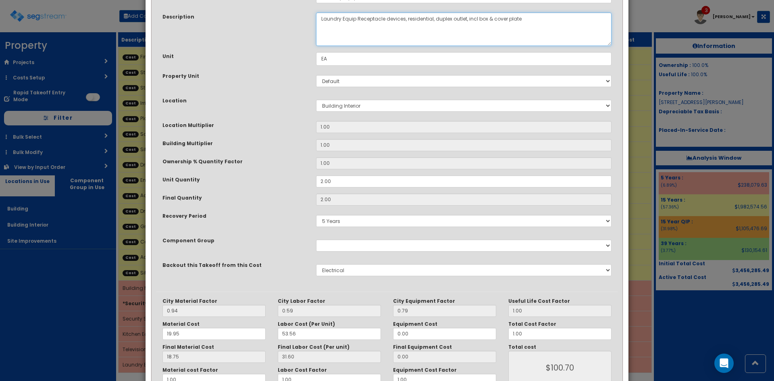
scroll to position [112, 0]
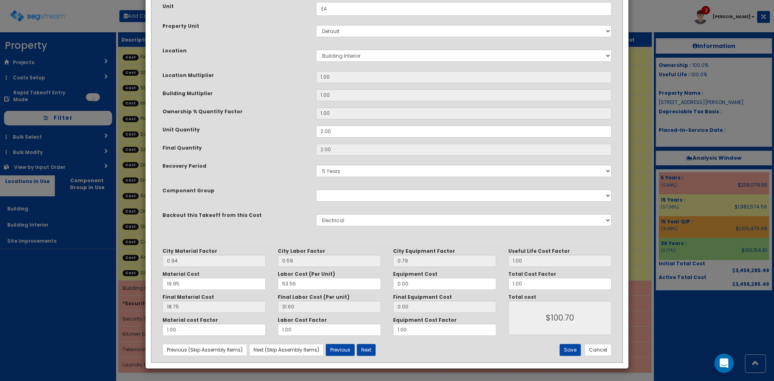
type textarea "Laundry Equip Receptacle devices, residential, duplex outlet, incl box & cover …"
drag, startPoint x: 530, startPoint y: 284, endPoint x: 447, endPoint y: 289, distance: 83.2
click at [447, 289] on div "City Material Factor 0.94 City Labor Factor 0.59 City Equipment Factor 0.79 Mat…" at bounding box center [386, 292] width 461 height 88
type input "."
type input "$NaN"
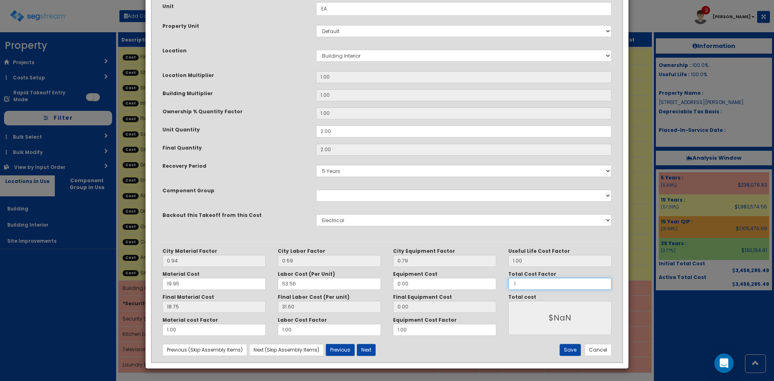
type input ".15"
type input "$15.11"
type input ".15"
click at [571, 351] on button "Save" at bounding box center [570, 350] width 21 height 12
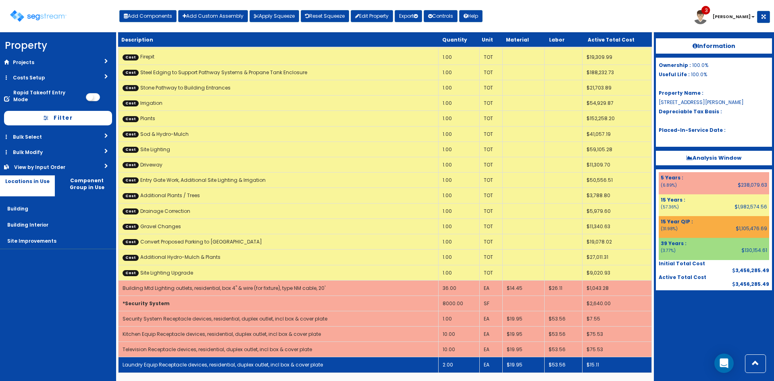
drag, startPoint x: 365, startPoint y: 361, endPoint x: 369, endPoint y: 364, distance: 4.7
click at [367, 362] on td "Laundry Equip Receptacle devices, residential, duplex outlet, incl box & cover …" at bounding box center [279, 364] width 320 height 15
click at [369, 364] on td "Laundry Equip Receptacle devices, residential, duplex outlet, incl box & cover …" at bounding box center [279, 364] width 320 height 15
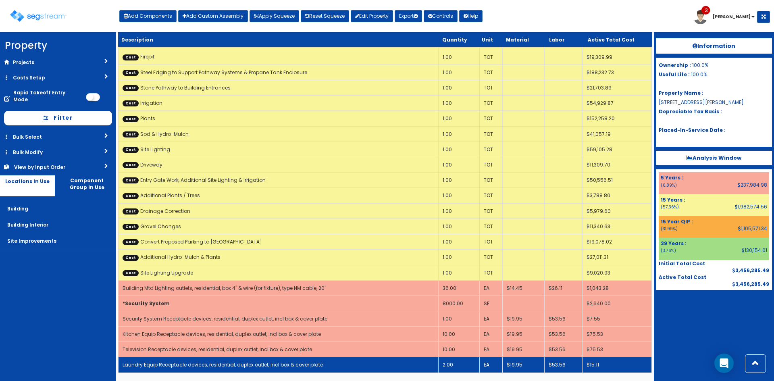
scroll to position [0, 0]
select select "5286076"
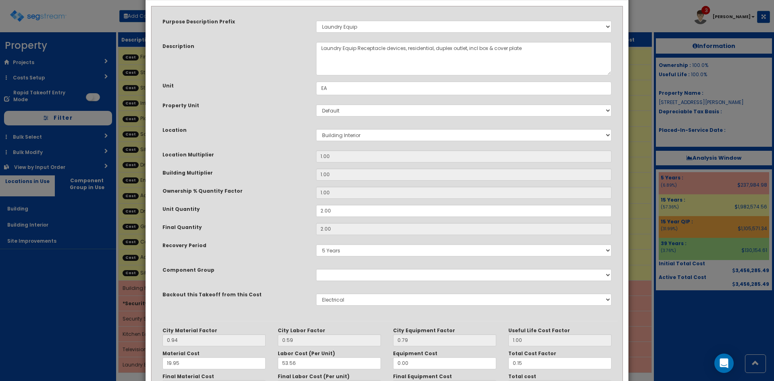
scroll to position [112, 0]
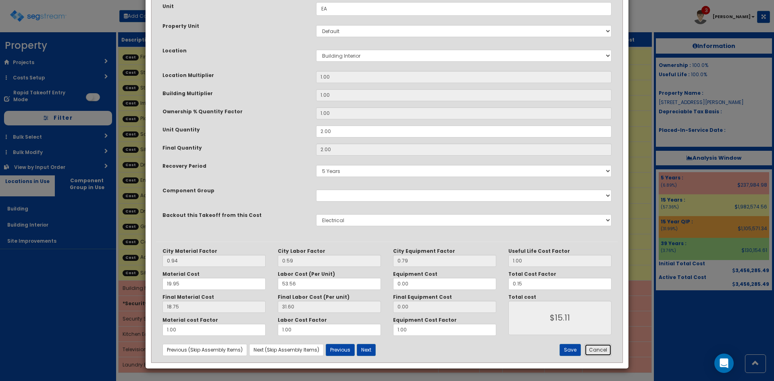
click at [592, 348] on button "Cancel" at bounding box center [598, 350] width 27 height 12
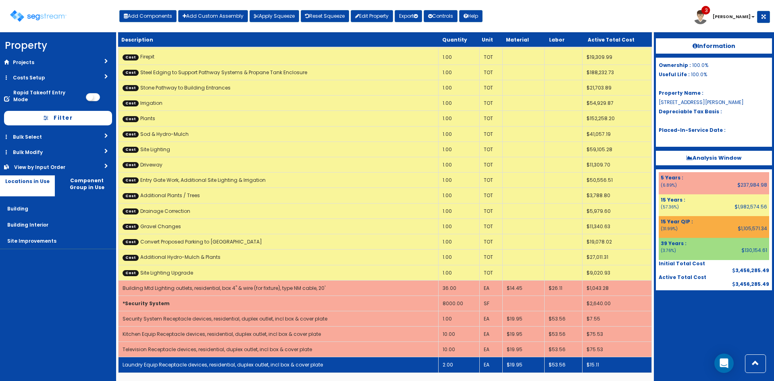
click at [429, 365] on td "Laundry Equip Receptacle devices, residential, duplex outlet, incl box & cover …" at bounding box center [279, 364] width 320 height 15
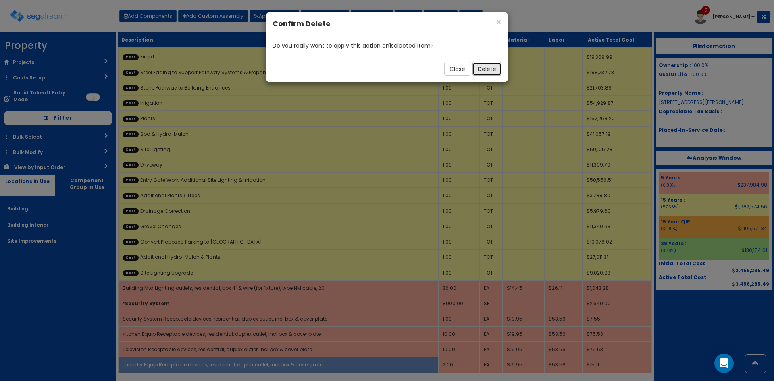
click at [491, 69] on button "Delete" at bounding box center [487, 69] width 29 height 14
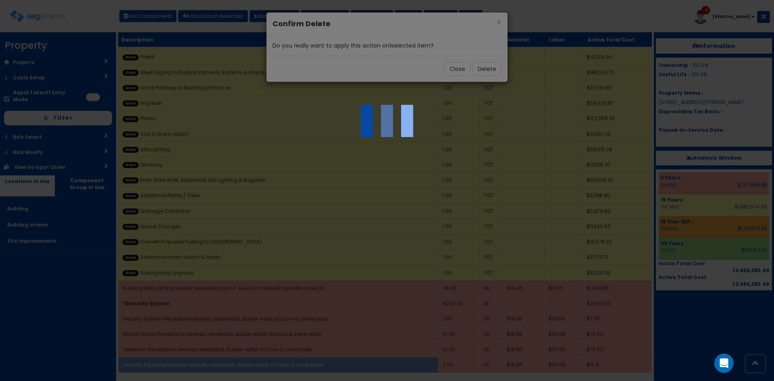
select select "5286076"
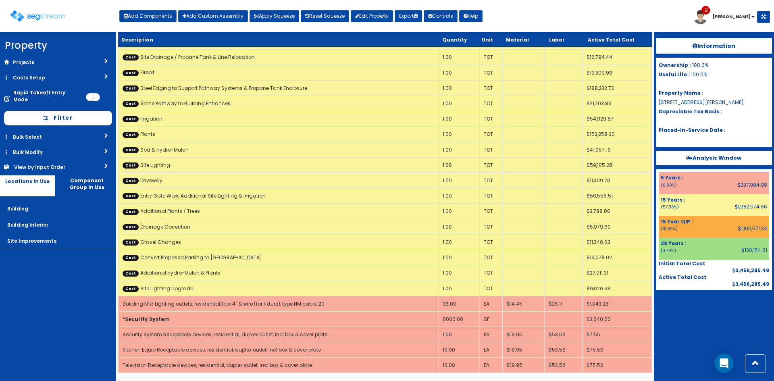
scroll to position [1611, 0]
click at [143, 15] on button "Add Components" at bounding box center [147, 16] width 57 height 12
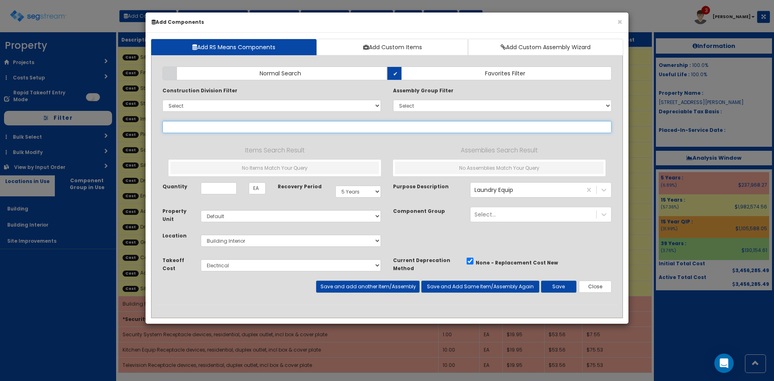
select select
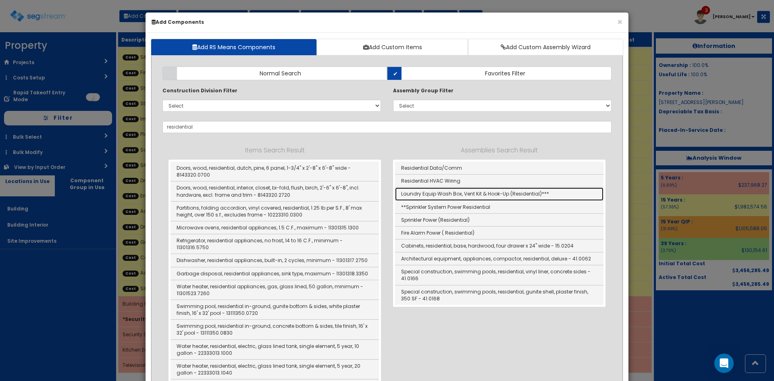
drag, startPoint x: 480, startPoint y: 196, endPoint x: 447, endPoint y: 178, distance: 37.5
click at [480, 196] on link "Laundry Equip Wash Box, Vent Kit & Hook-Up (Residential)***" at bounding box center [499, 193] width 208 height 13
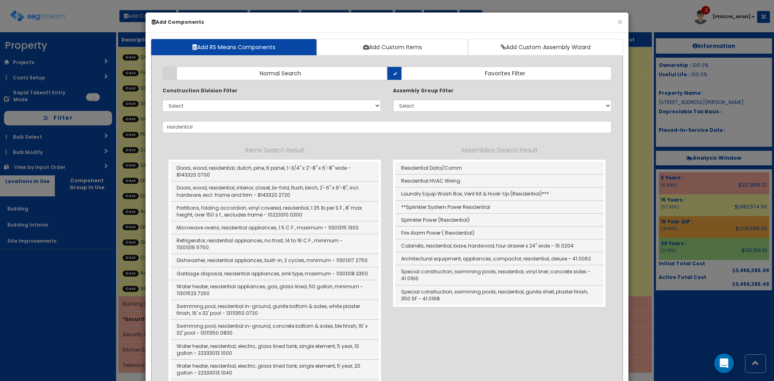
type input "Laundry Equip Wash Box, Vent Kit & Hook-Up (Residential)***"
type input "SF"
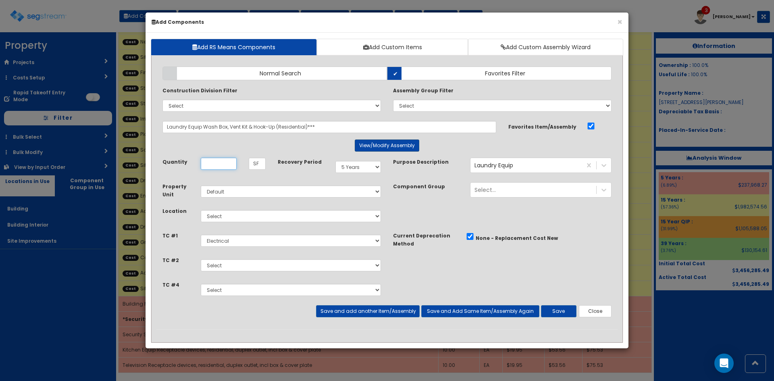
scroll to position [0, 0]
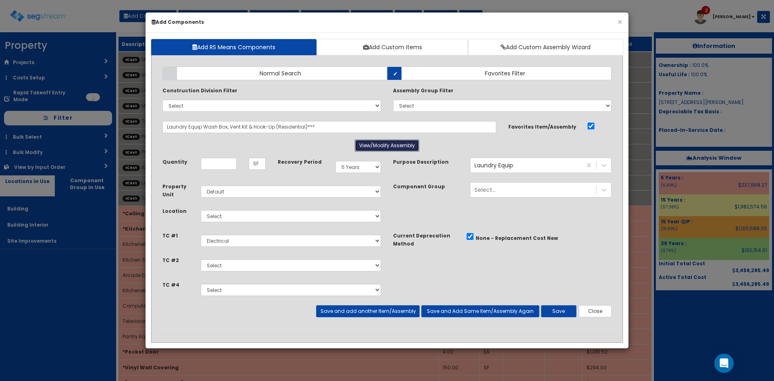
click at [404, 140] on button "View/Modify Assembly" at bounding box center [387, 146] width 65 height 12
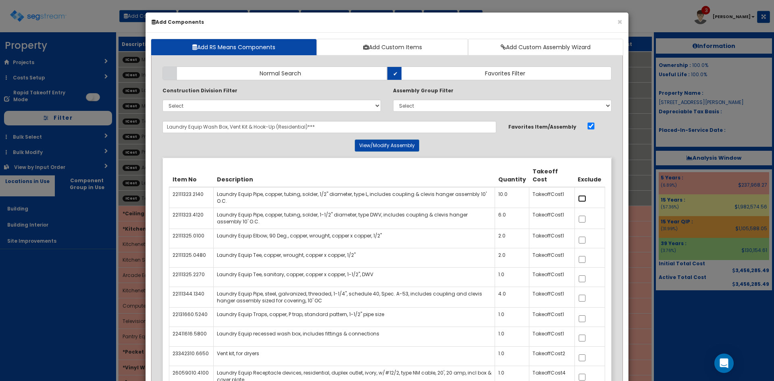
drag, startPoint x: 585, startPoint y: 197, endPoint x: 585, endPoint y: 206, distance: 9.7
click at [585, 198] on input "checkbox" at bounding box center [582, 198] width 8 height 7
checkbox input "true"
click at [585, 217] on input "checkbox" at bounding box center [582, 219] width 8 height 7
checkbox input "true"
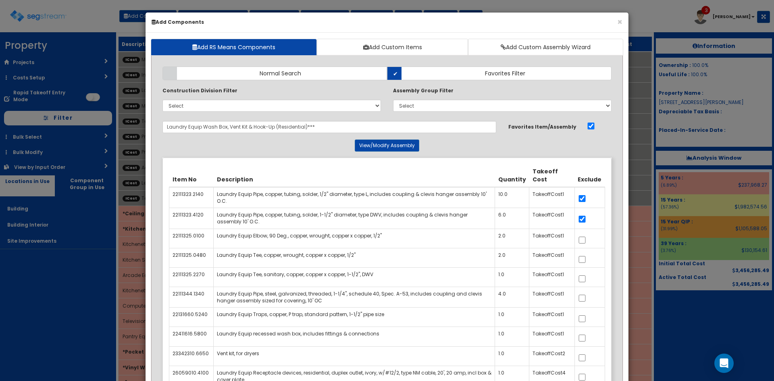
click at [583, 248] on td at bounding box center [590, 257] width 30 height 19
click at [583, 238] on input "checkbox" at bounding box center [582, 240] width 8 height 7
checkbox input "true"
drag, startPoint x: 583, startPoint y: 253, endPoint x: 587, endPoint y: 268, distance: 15.4
click at [584, 255] on label at bounding box center [582, 258] width 8 height 8
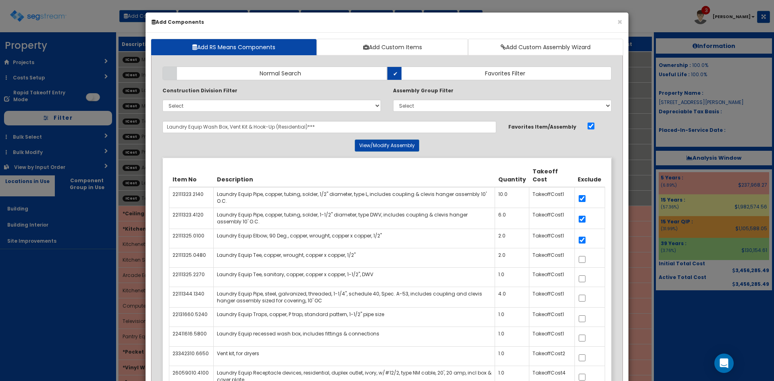
click at [584, 256] on input "checkbox" at bounding box center [582, 259] width 8 height 7
checkbox input "true"
click at [585, 279] on input "checkbox" at bounding box center [582, 278] width 8 height 7
checkbox input "true"
click at [585, 300] on div at bounding box center [589, 296] width 23 height 12
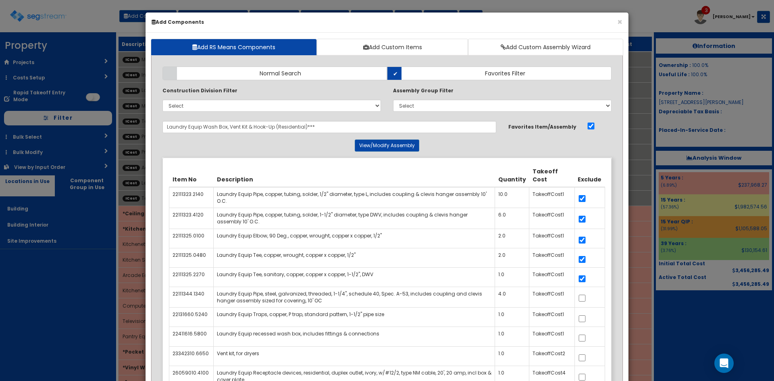
click at [584, 300] on div at bounding box center [589, 296] width 23 height 12
click at [584, 298] on input "checkbox" at bounding box center [582, 298] width 8 height 7
checkbox input "true"
click at [582, 317] on input "checkbox" at bounding box center [582, 318] width 8 height 7
checkbox input "true"
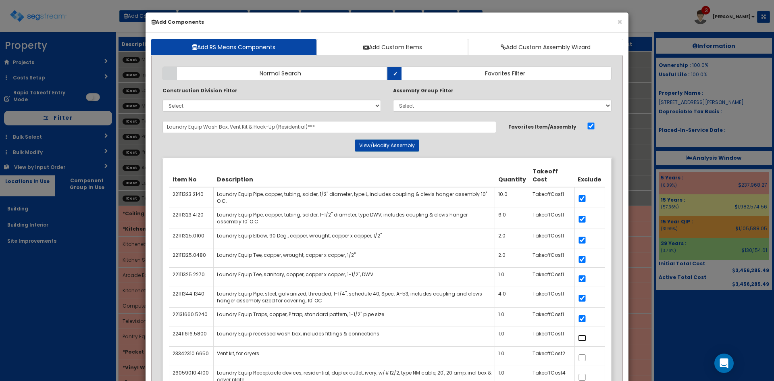
click at [582, 337] on input "checkbox" at bounding box center [582, 338] width 8 height 7
checkbox input "true"
click at [583, 359] on input "checkbox" at bounding box center [582, 357] width 8 height 7
checkbox input "true"
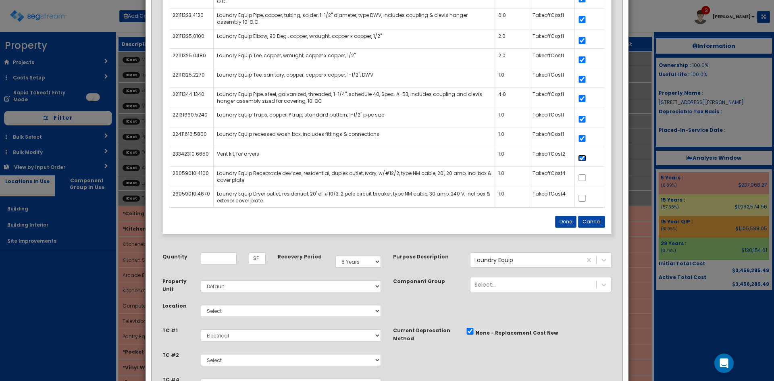
scroll to position [202, 0]
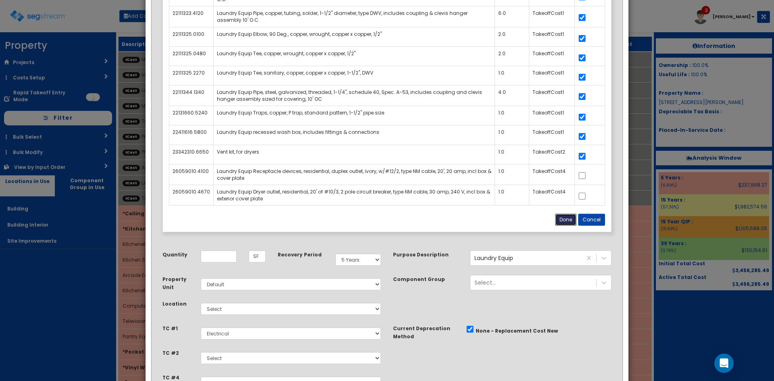
click at [562, 216] on button "Done" at bounding box center [565, 220] width 21 height 12
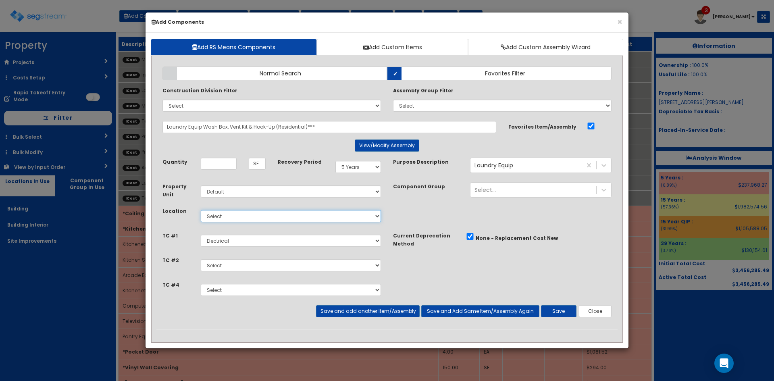
click at [223, 215] on select "Select Building Building Interior Site Improvements Add Additional Location" at bounding box center [291, 216] width 180 height 12
select select "7"
click at [201, 210] on select "Select Building Building Interior Site Improvements Add Additional Location" at bounding box center [291, 216] width 180 height 12
click at [380, 146] on button "View/Modify Assembly" at bounding box center [387, 146] width 65 height 12
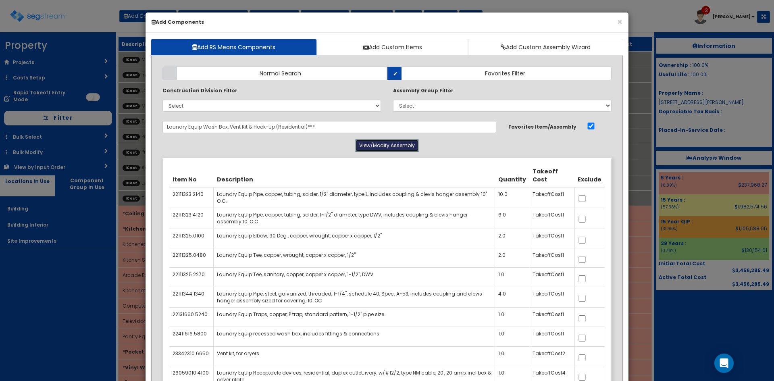
click at [380, 146] on button "View/Modify Assembly" at bounding box center [387, 146] width 65 height 12
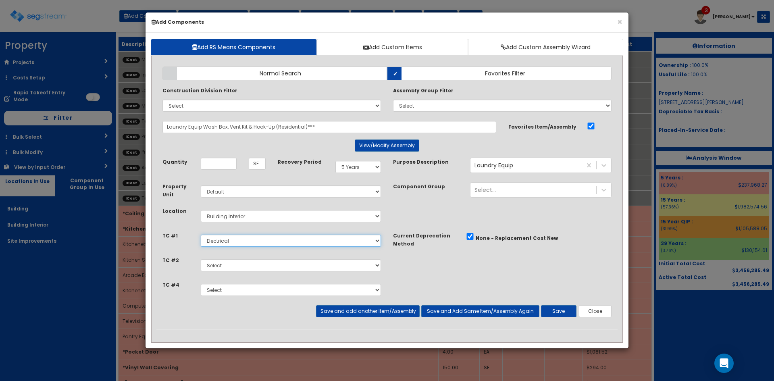
click at [290, 239] on select "Select HVAC Plumbing Carpentry & Hardware Lighting Interior Doors Electrical In…" at bounding box center [291, 241] width 180 height 12
select select "5286064"
click at [201, 235] on select "Select HVAC Plumbing Carpentry & Hardware Lighting Interior Doors Electrical In…" at bounding box center [291, 241] width 180 height 12
click at [287, 260] on select "Select HVAC Plumbing Carpentry & Hardware Lighting Interior Doors Electrical In…" at bounding box center [291, 265] width 180 height 12
click at [400, 139] on div "Items Search Result Doors, wood, residential, dutch, pine, 6 panel, 1-3/4" x 2'…" at bounding box center [386, 139] width 449 height 0
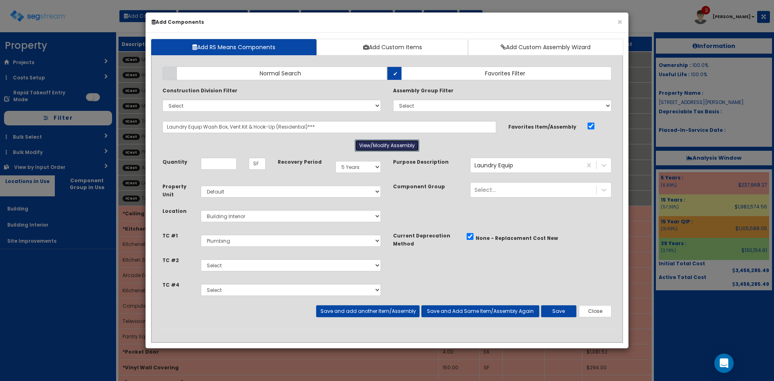
click at [394, 145] on button "View/Modify Assembly" at bounding box center [387, 146] width 65 height 12
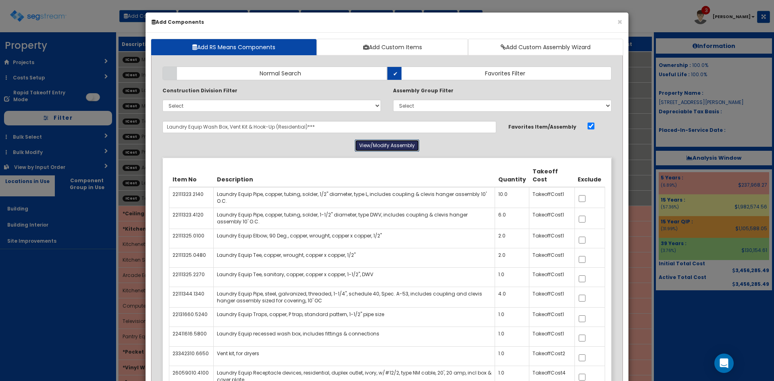
click at [398, 146] on button "View/Modify Assembly" at bounding box center [387, 146] width 65 height 12
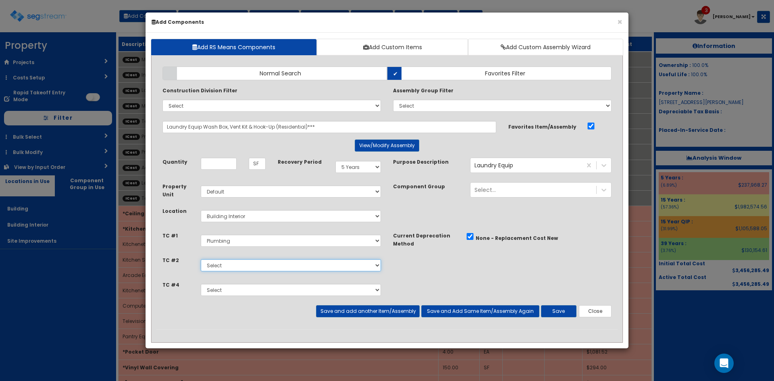
click at [304, 269] on select "Select HVAC Plumbing Carpentry & Hardware Lighting Interior Doors Electrical In…" at bounding box center [291, 265] width 180 height 12
select select "5286061"
click at [201, 259] on select "Select HVAC Plumbing Carpentry & Hardware Lighting Interior Doors Electrical In…" at bounding box center [291, 265] width 180 height 12
click at [307, 294] on select "Select HVAC Plumbing Carpentry & Hardware Lighting Interior Doors Electrical In…" at bounding box center [291, 290] width 180 height 12
select select "5286076"
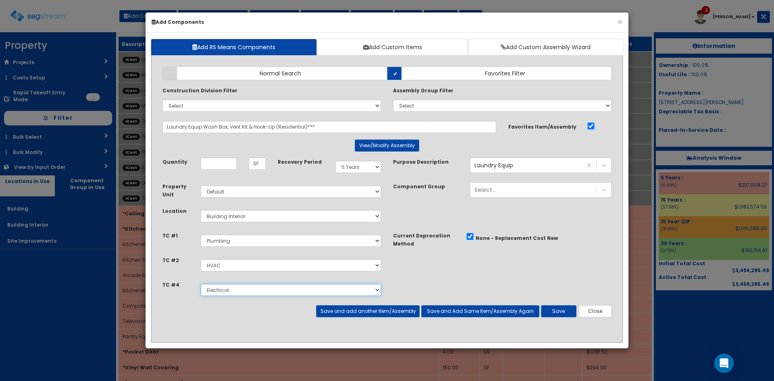
click at [201, 284] on select "Select HVAC Plumbing Carpentry & Hardware Lighting Interior Doors Electrical In…" at bounding box center [291, 290] width 180 height 12
click at [564, 311] on button "Save" at bounding box center [558, 311] width 35 height 12
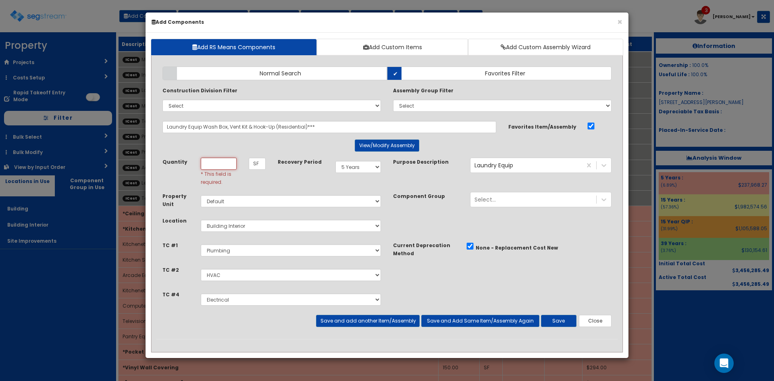
click at [227, 164] on input "Unit Quantity" at bounding box center [219, 164] width 36 height 12
type input "2"
click at [551, 317] on button "Save" at bounding box center [558, 321] width 35 height 12
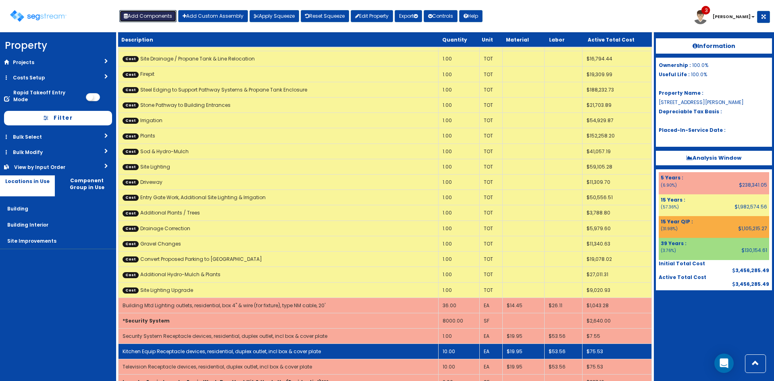
scroll to position [1627, 0]
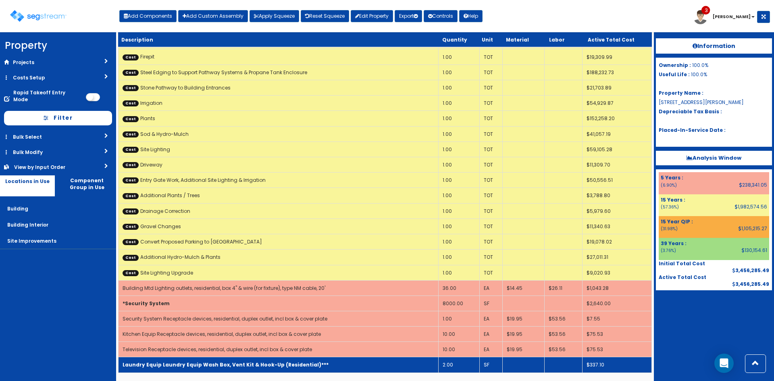
click at [392, 362] on td "Laundry Equip Laundry Equip Wash Box, Vent Kit & Hook-Up (Residential)***" at bounding box center [279, 364] width 320 height 15
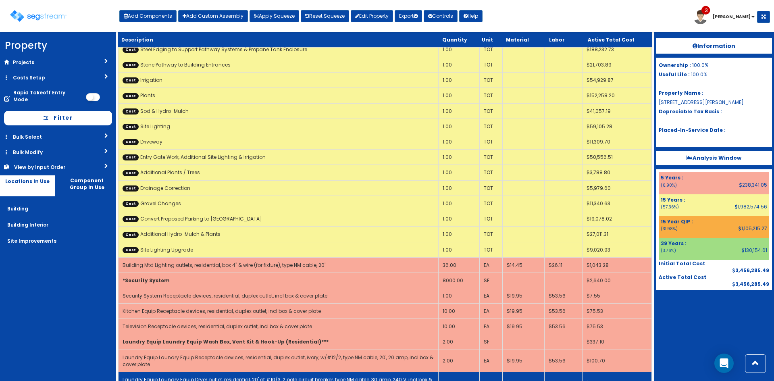
scroll to position [1671, 0]
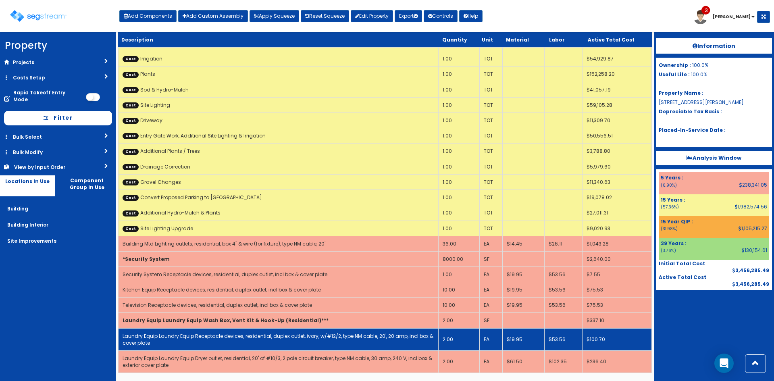
click at [392, 342] on td "Laundry Equip Laundry Equip Receptacle devices, residential, duplex outlet, ivo…" at bounding box center [279, 339] width 320 height 22
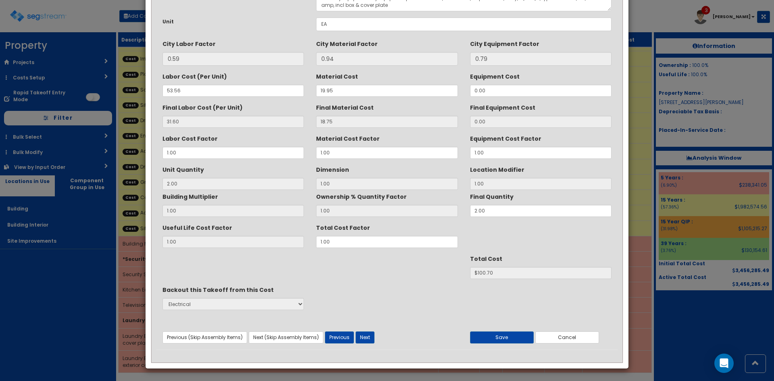
scroll to position [0, 0]
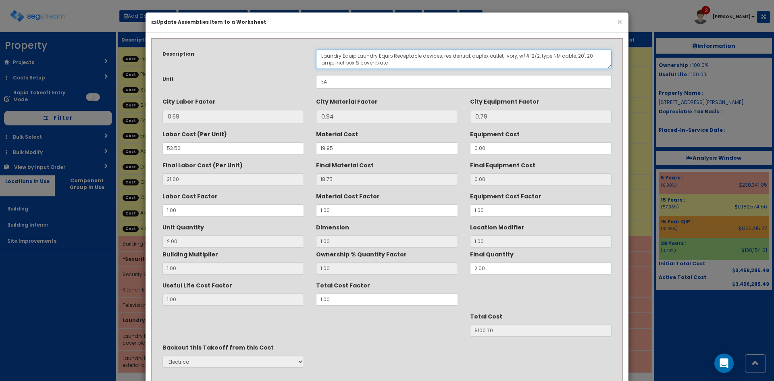
drag, startPoint x: 356, startPoint y: 55, endPoint x: 392, endPoint y: 55, distance: 35.9
click at [392, 55] on textarea "Laundry Equip Laundry Equip Receptacle devices, residential, duplex outlet, ivo…" at bounding box center [464, 59] width 296 height 19
drag, startPoint x: 373, startPoint y: 63, endPoint x: 355, endPoint y: 53, distance: 21.1
click at [355, 53] on textarea "Laundry Equip Laundry Equip Receptacle devices, residential, duplex outlet, ivo…" at bounding box center [464, 59] width 296 height 19
paste textarea "Receptacle devices, residential, duplex outlet"
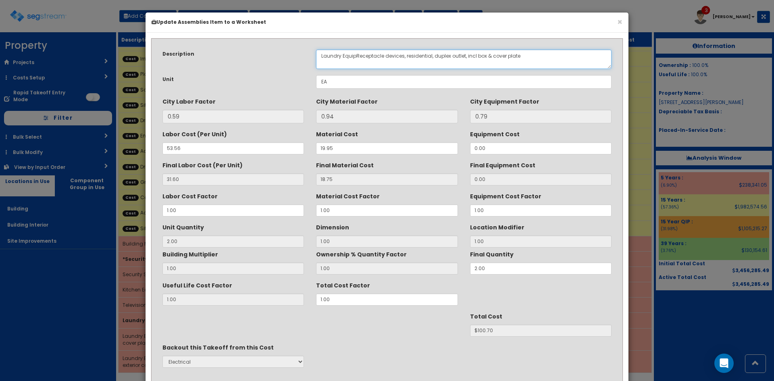
click at [356, 56] on textarea "Laundry Equip Laundry Equip Receptacle devices, residential, duplex outlet, ivo…" at bounding box center [464, 59] width 296 height 19
type textarea "Laundry Equip Receptacle devices, residential, duplex outlet, incl box & cover …"
click at [237, 305] on div "Useful Life Cost Factor 1.00 Total Cost Factor 1.00" at bounding box center [386, 292] width 461 height 27
type input "."
type input "2"
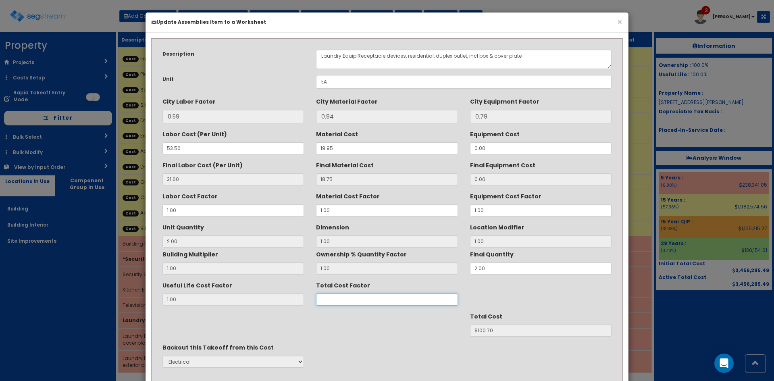
type input "$NaN"
type input ".15"
type input "$15.11"
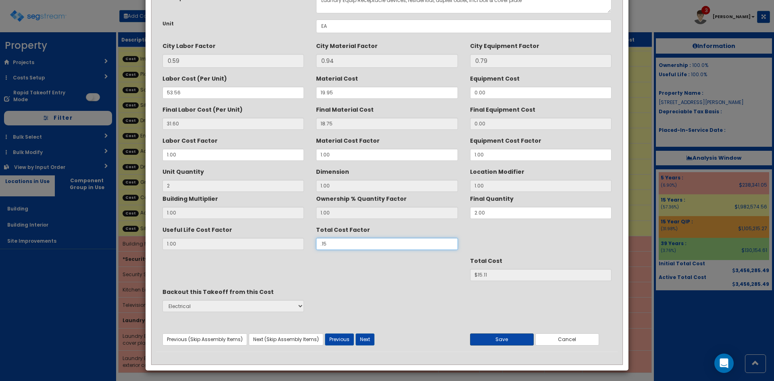
scroll to position [58, 0]
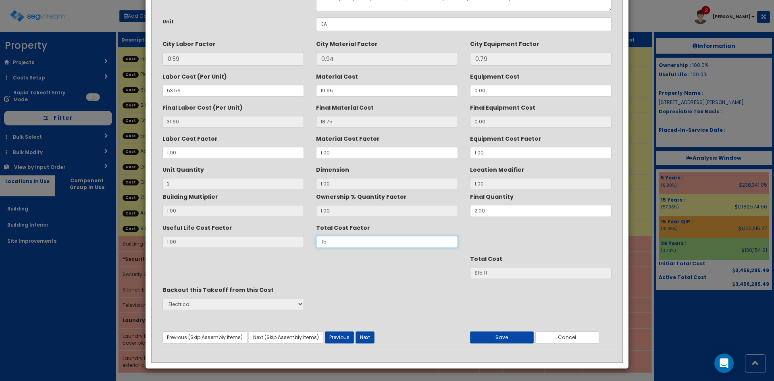
type input ".15"
click at [496, 328] on div "Previous (Skip Assembly Items) Next (Skip Assembly Items) Previous Next Save Ca…" at bounding box center [386, 330] width 461 height 26
click at [496, 335] on button "Save" at bounding box center [502, 337] width 64 height 12
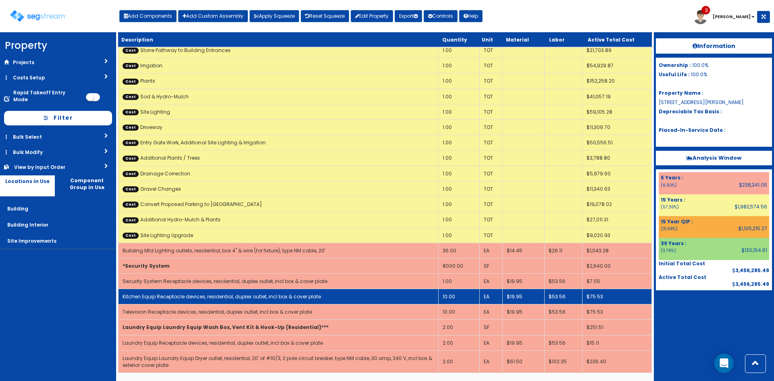
scroll to position [1664, 0]
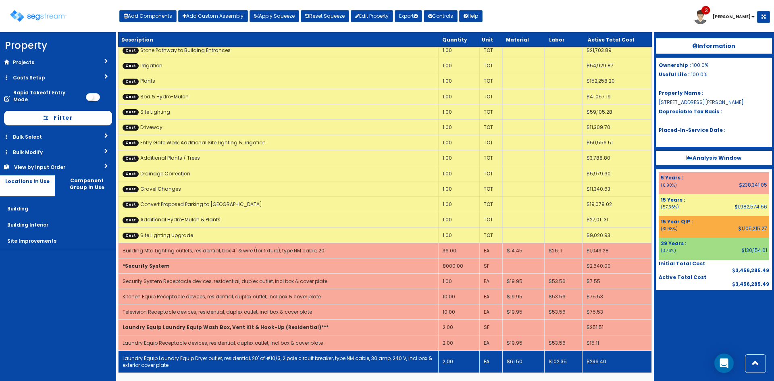
click at [283, 361] on link "Laundry Equip Laundry Equip Dryer outlet, residential, 20' of #10/3, 2 pole cir…" at bounding box center [278, 362] width 310 height 14
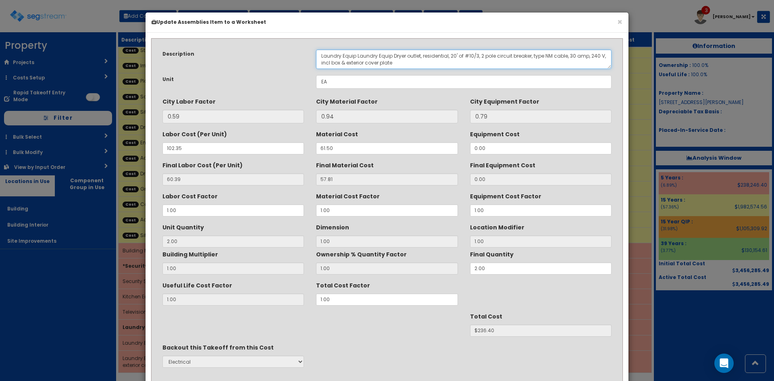
drag, startPoint x: 356, startPoint y: 54, endPoint x: 392, endPoint y: 55, distance: 35.9
click at [392, 55] on textarea "Laundry Equip Laundry Equip Dryer outlet, residential, 20' of #10/3, 2 pole cir…" at bounding box center [464, 59] width 296 height 19
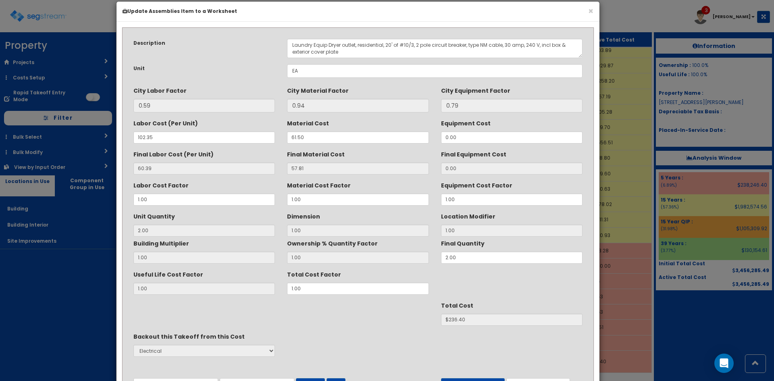
drag, startPoint x: 443, startPoint y: 23, endPoint x: 414, endPoint y: 12, distance: 31.0
click at [414, 12] on h6 "Update Assemblies Item to a Worksheet" at bounding box center [358, 11] width 471 height 7
drag, startPoint x: 540, startPoint y: 46, endPoint x: 387, endPoint y: 48, distance: 153.6
click at [387, 48] on textarea "Laundry Equip Laundry Equip Dryer outlet, residential, 20' of #10/3, 2 pole cir…" at bounding box center [435, 48] width 296 height 19
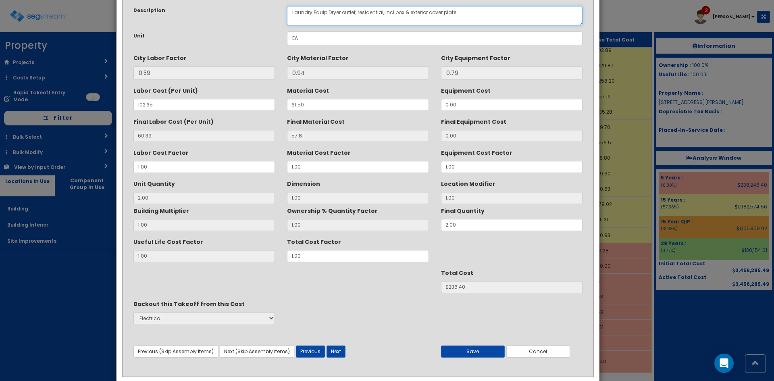
scroll to position [58, 0]
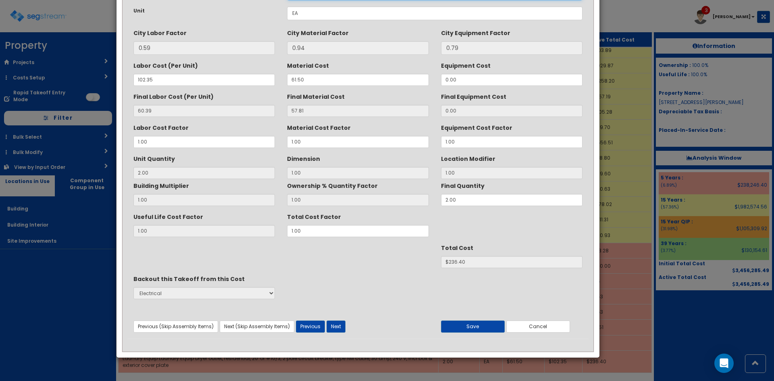
type textarea "Laundry Equip Dryer outlet, residential, incl box & exterior cover plate"
drag, startPoint x: 250, startPoint y: 237, endPoint x: 173, endPoint y: 239, distance: 77.4
click at [173, 239] on div "Description Laundry Equip Laundry Equip Dryer outlet, residential, 20' of #10/3…" at bounding box center [357, 157] width 461 height 364
type input "."
type input "2"
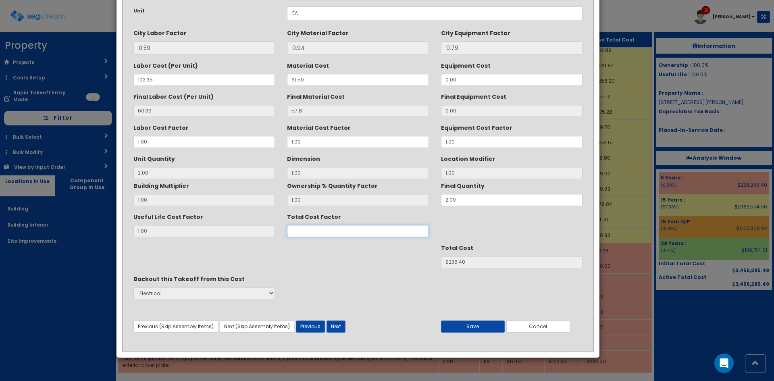
type input "$NaN"
type input ".15"
type input "$35.46"
type input ".15"
click at [473, 328] on button "Save" at bounding box center [473, 327] width 64 height 12
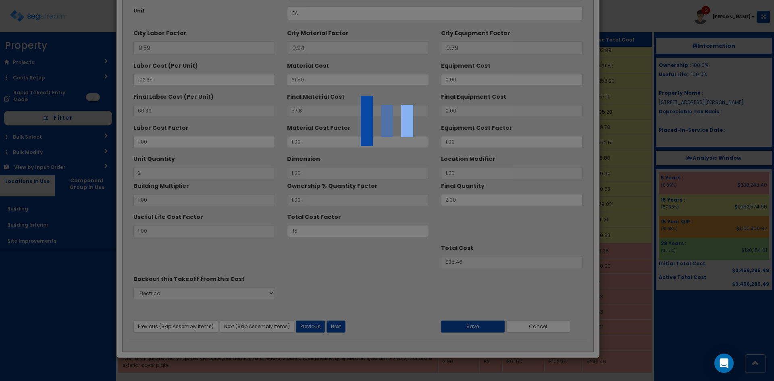
scroll to position [1658, 0]
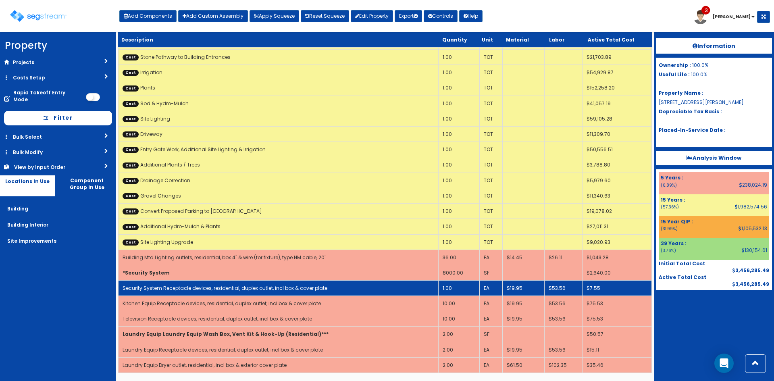
click at [377, 286] on td "Security System Receptacle devices, residential, duplex outlet, incl box & cove…" at bounding box center [279, 288] width 320 height 15
select select "5286076"
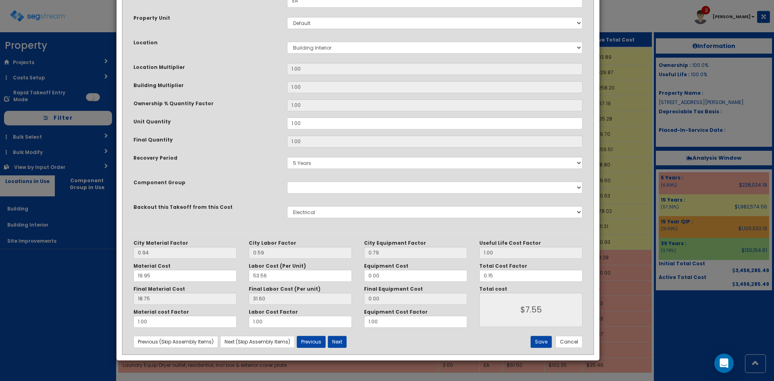
scroll to position [112, 0]
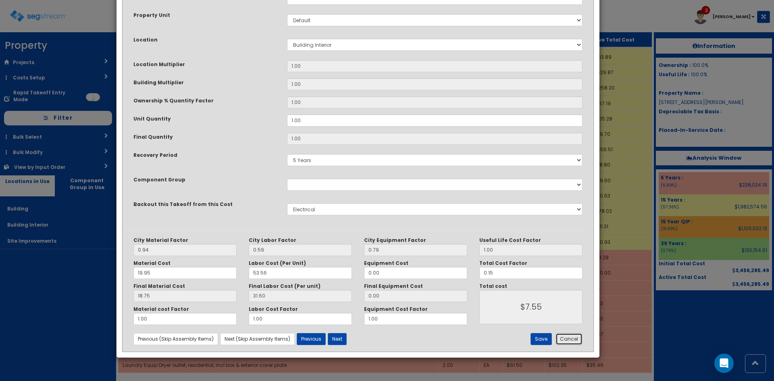
click at [568, 339] on button "Cancel" at bounding box center [569, 339] width 27 height 12
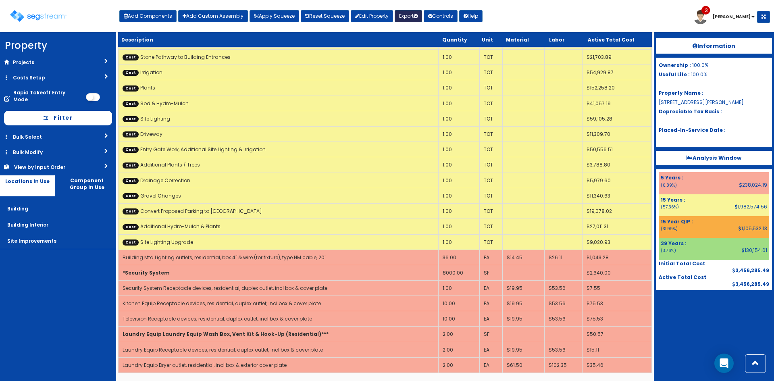
click at [408, 17] on button "Export" at bounding box center [408, 16] width 27 height 12
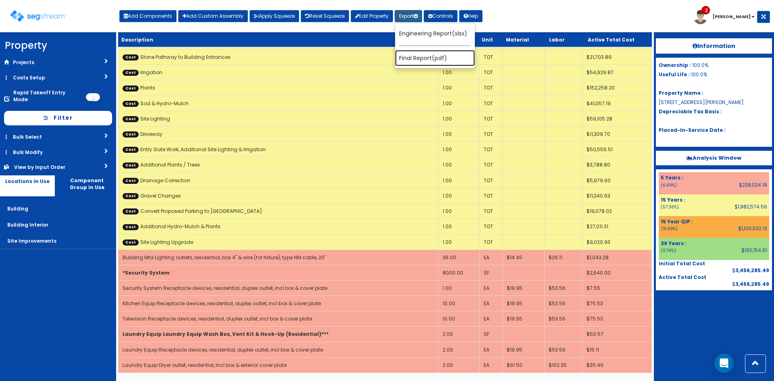
click at [424, 57] on link "Final Report(pdf)" at bounding box center [435, 58] width 80 height 16
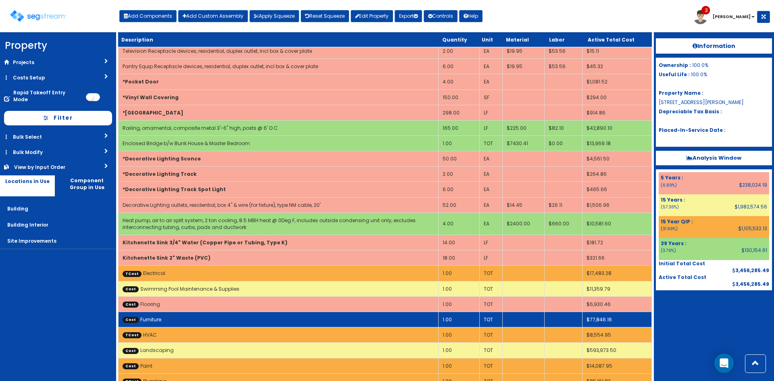
scroll to position [166, 0]
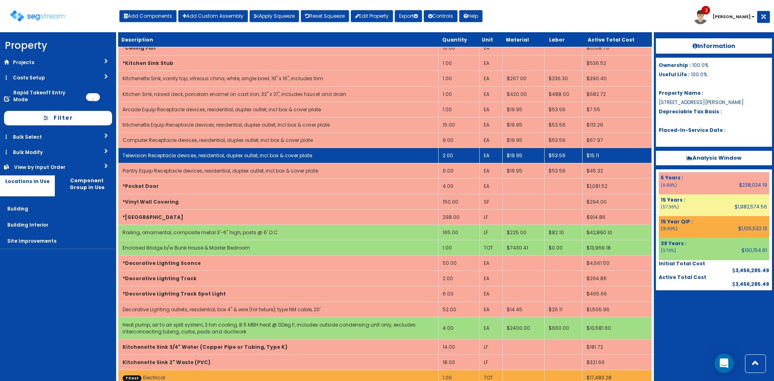
click at [450, 154] on td "2.00" at bounding box center [459, 155] width 41 height 15
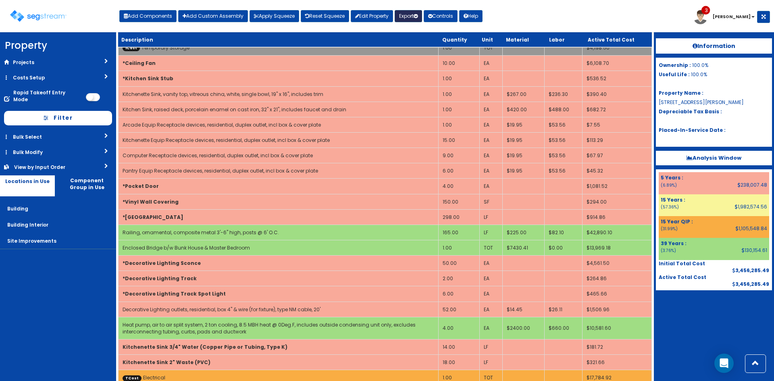
click at [410, 13] on button "Export" at bounding box center [408, 16] width 27 height 12
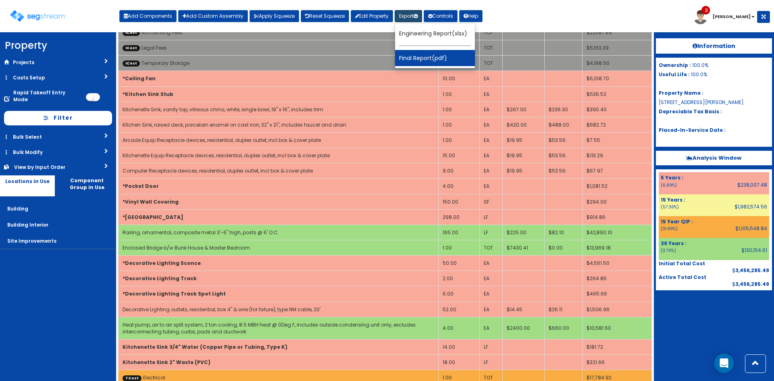
scroll to position [0, 0]
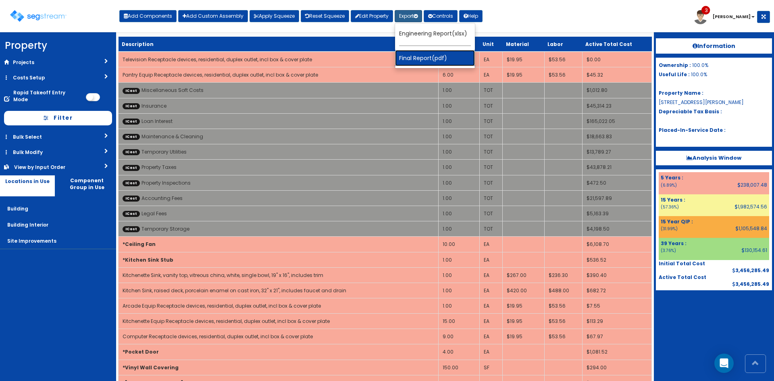
click at [415, 59] on link "Final Report(pdf)" at bounding box center [435, 58] width 80 height 16
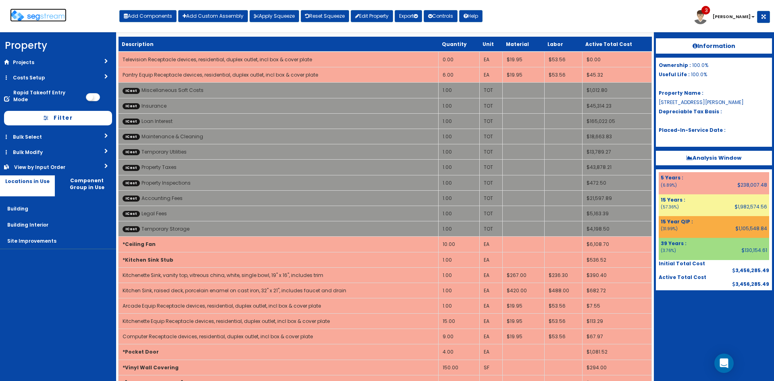
click at [40, 9] on link at bounding box center [38, 12] width 56 height 8
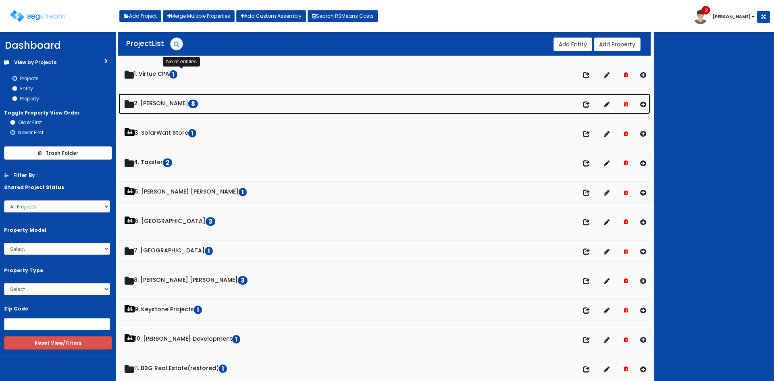
click at [179, 106] on link "2. Doug Sampson 8" at bounding box center [385, 104] width 532 height 21
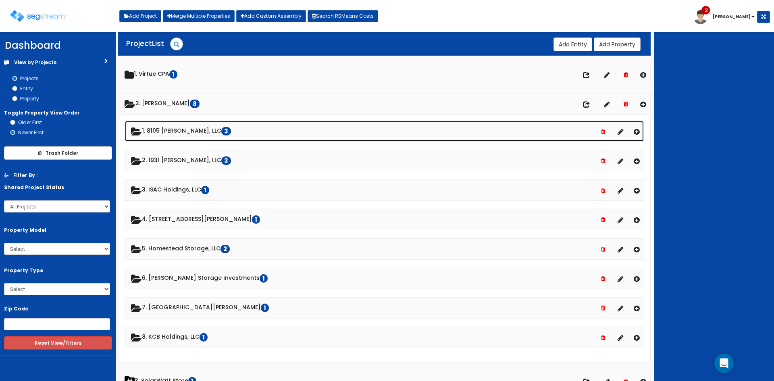
click at [181, 129] on link "1. 8105 McGregor, LLC 3" at bounding box center [384, 131] width 519 height 21
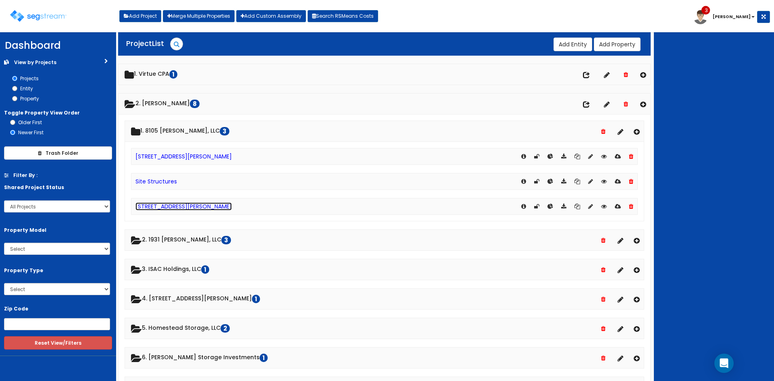
click at [182, 208] on link "[STREET_ADDRESS][PERSON_NAME]" at bounding box center [183, 206] width 96 height 8
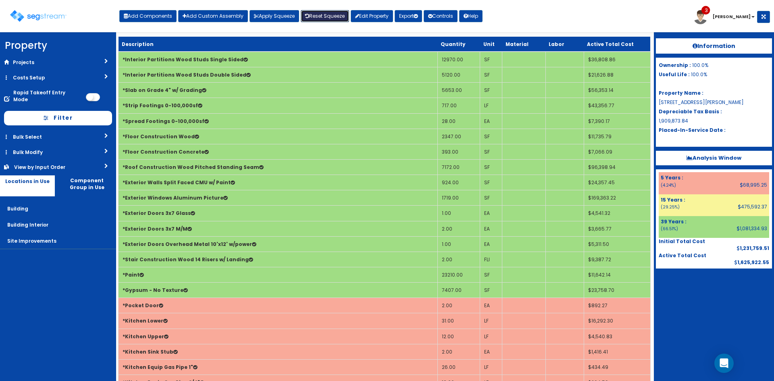
click at [319, 12] on link "Reset Squeeze" at bounding box center [325, 16] width 48 height 12
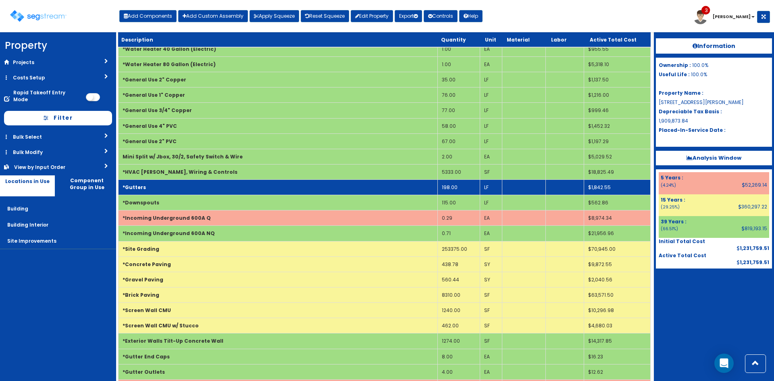
scroll to position [484, 0]
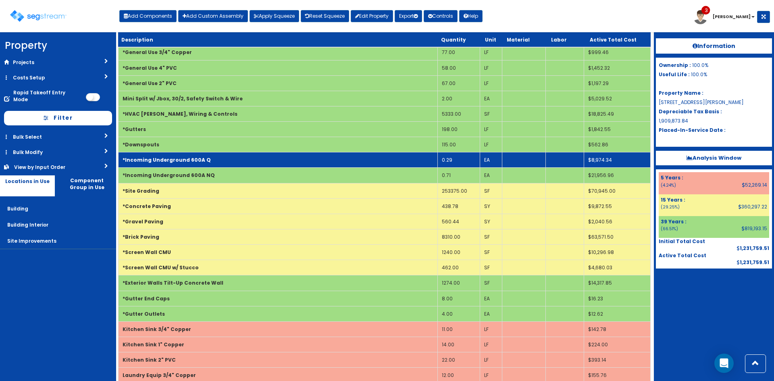
click at [289, 161] on td "*Incoming Underground 600A Q" at bounding box center [278, 159] width 319 height 15
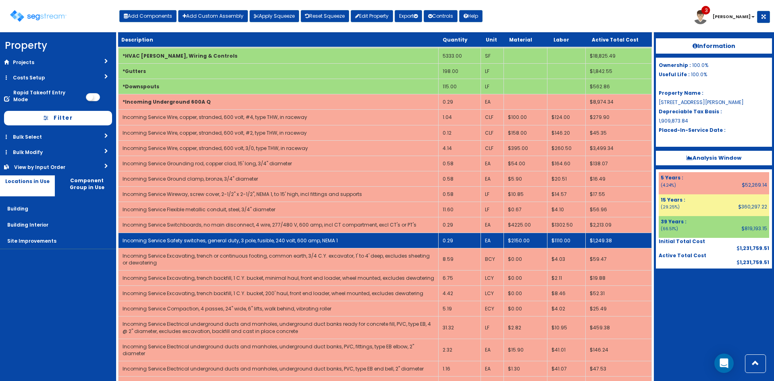
scroll to position [605, 0]
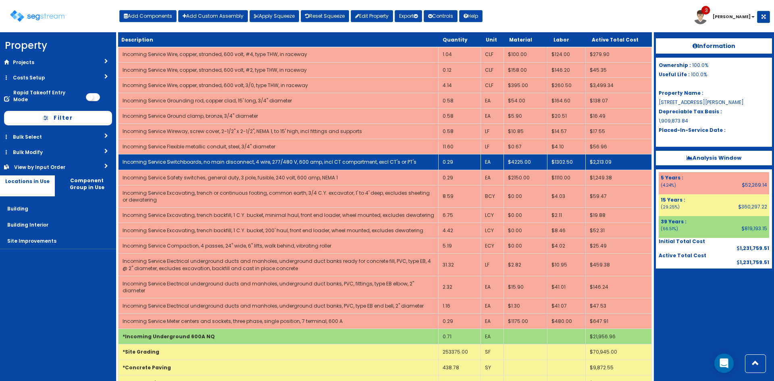
click at [449, 162] on td "0.29" at bounding box center [460, 161] width 42 height 15
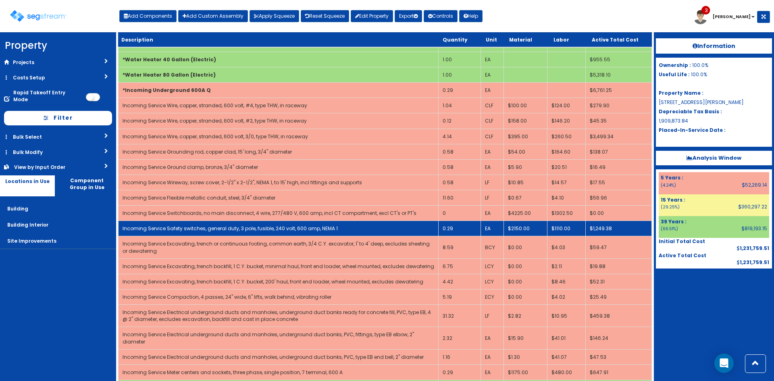
scroll to position [225, 0]
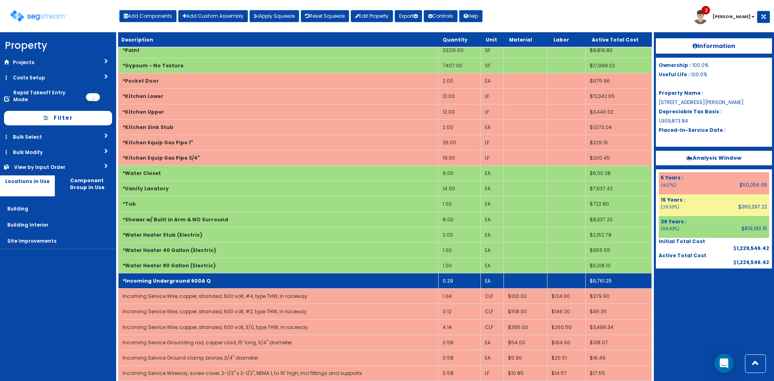
click at [230, 274] on td "*Incoming Underground 600A Q" at bounding box center [279, 280] width 320 height 15
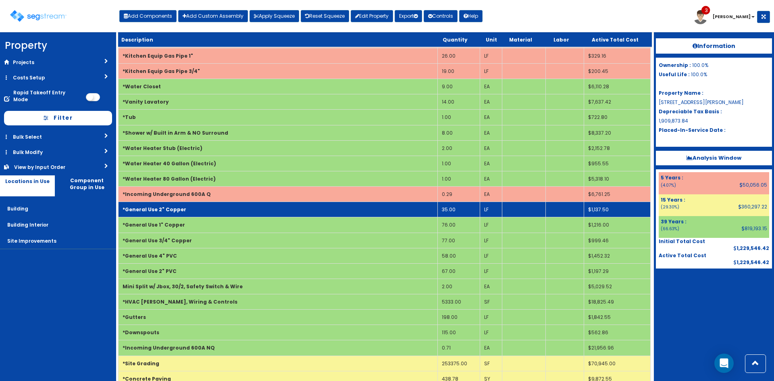
scroll to position [467, 0]
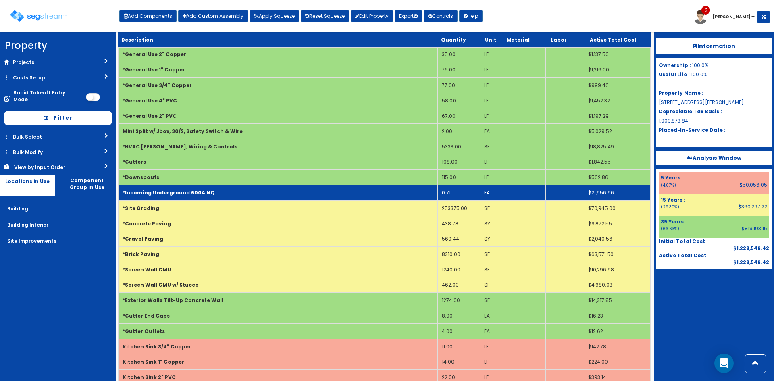
click at [232, 192] on td "*Incoming Underground 600A NQ" at bounding box center [278, 192] width 319 height 15
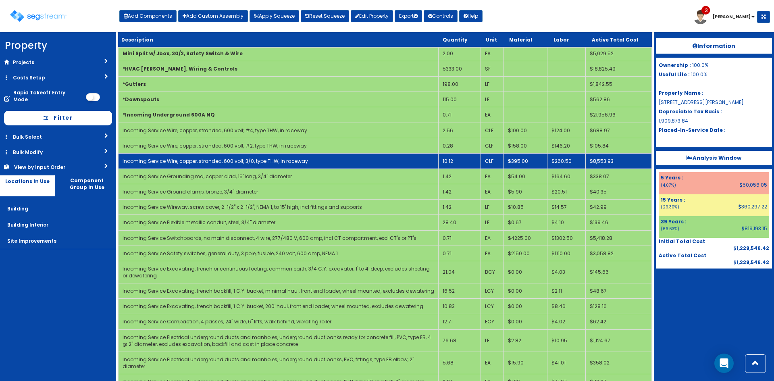
scroll to position [668, 0]
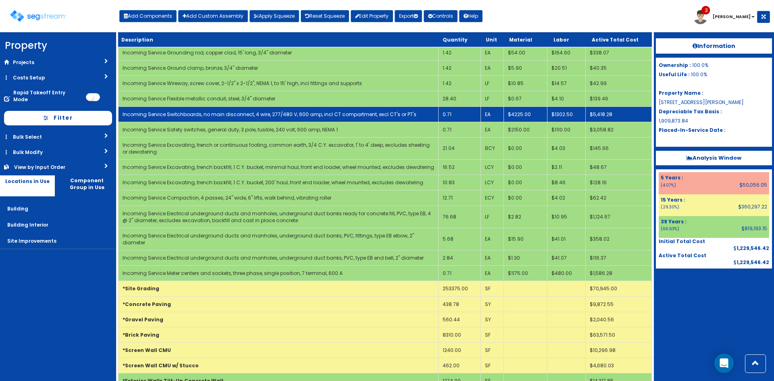
click at [454, 114] on td "0.71" at bounding box center [460, 113] width 42 height 15
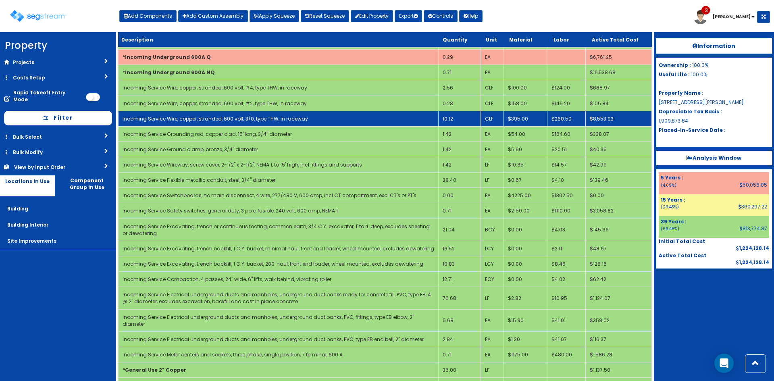
scroll to position [409, 0]
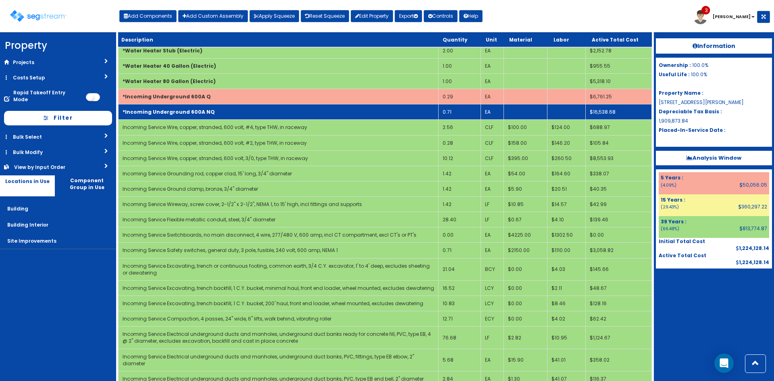
click at [186, 110] on b "*Incoming Underground 600A NQ" at bounding box center [169, 111] width 92 height 7
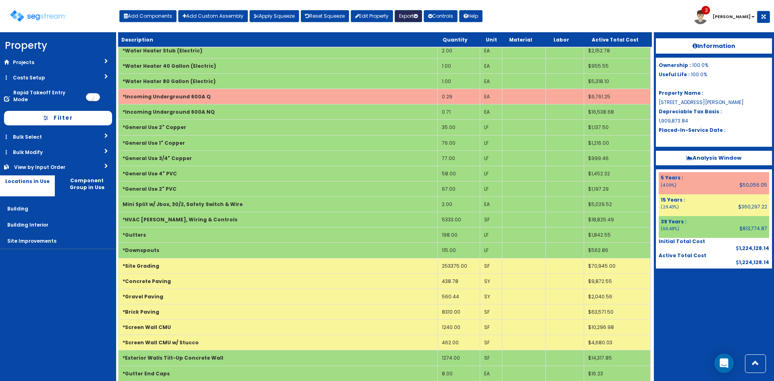
click at [405, 15] on button "Export" at bounding box center [408, 16] width 27 height 12
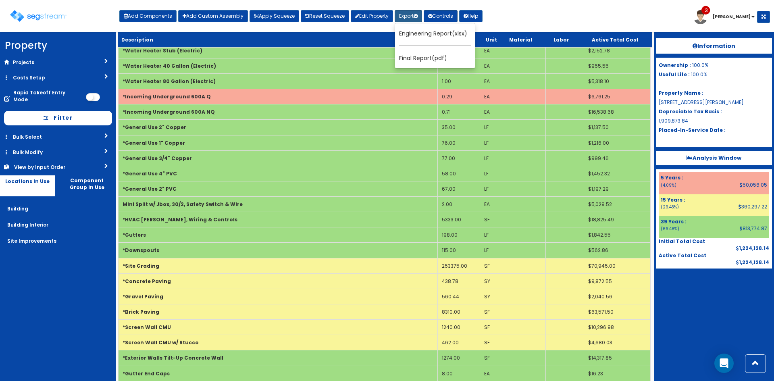
drag, startPoint x: 528, startPoint y: 15, endPoint x: 457, endPoint y: 12, distance: 71.0
click at [528, 15] on div "Toggle navigation Add Components Add Custom Assembly Apply Squeeze Reset Squeez…" at bounding box center [387, 19] width 766 height 26
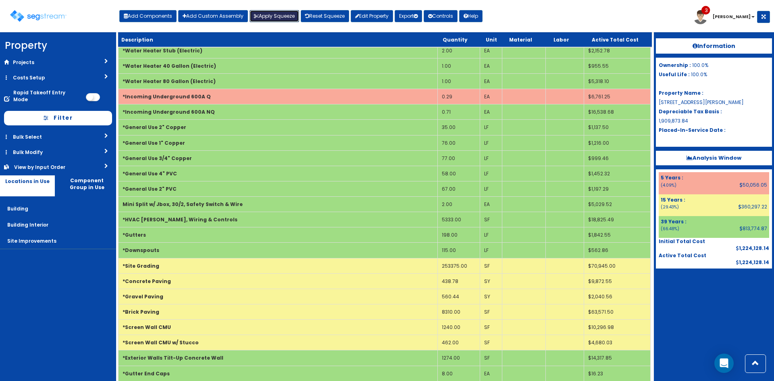
click at [272, 13] on button "Apply Squeeze" at bounding box center [275, 16] width 50 height 12
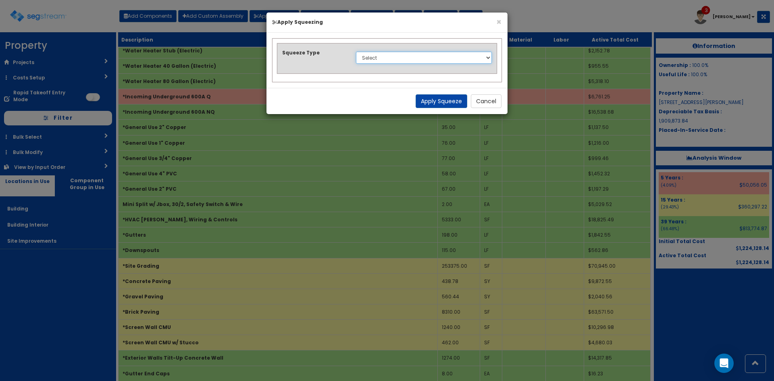
drag, startPoint x: 368, startPoint y: 58, endPoint x: 369, endPoint y: 63, distance: 5.4
click at [368, 58] on select "Select 1. Squeeze Entire Worksheet 2. Squeeze by [PERSON_NAME] Cost 3. Squeeze …" at bounding box center [424, 58] width 136 height 12
select select "squeeze_entire_takeoffsheet"
click at [356, 52] on select "Select 1. Squeeze Entire Worksheet 2. Squeeze by [PERSON_NAME] Cost 3. Squeeze …" at bounding box center [424, 58] width 136 height 12
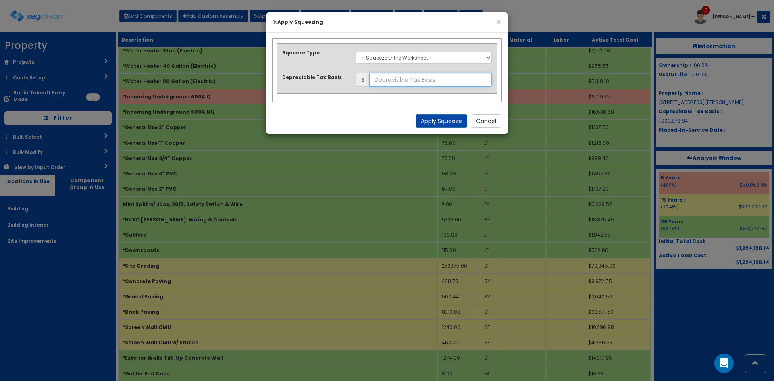
click at [396, 81] on input "text" at bounding box center [430, 80] width 123 height 14
type input "1,615,849.14"
click at [428, 119] on button "Apply Squeeze" at bounding box center [442, 121] width 52 height 14
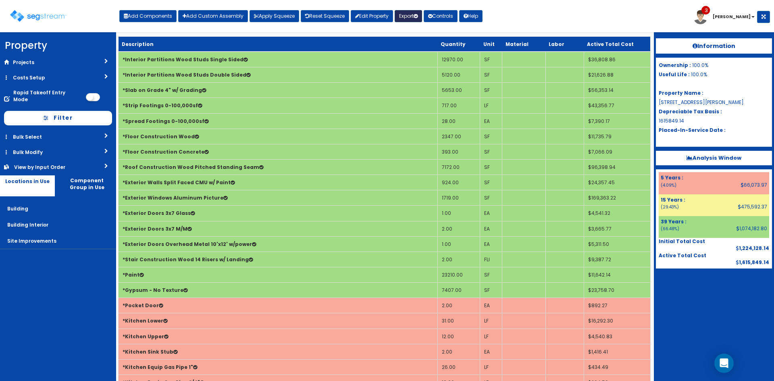
click at [414, 14] on button "Export" at bounding box center [408, 16] width 27 height 12
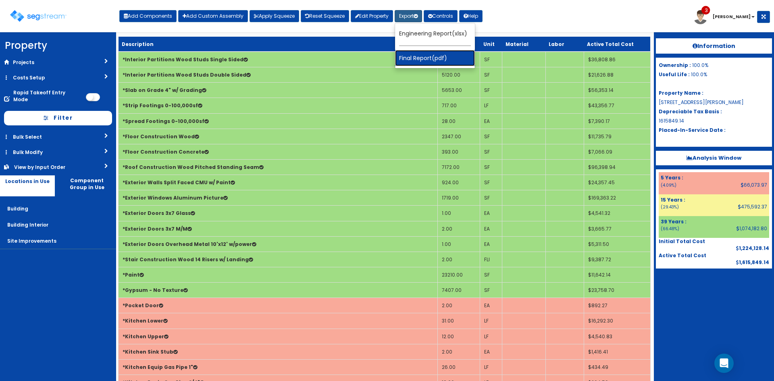
click at [421, 54] on link "Final Report(pdf)" at bounding box center [435, 58] width 80 height 16
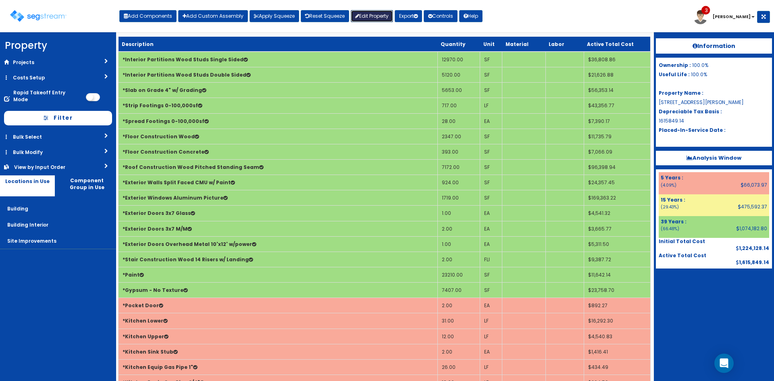
click at [380, 14] on link "Edit Property" at bounding box center [372, 16] width 42 height 12
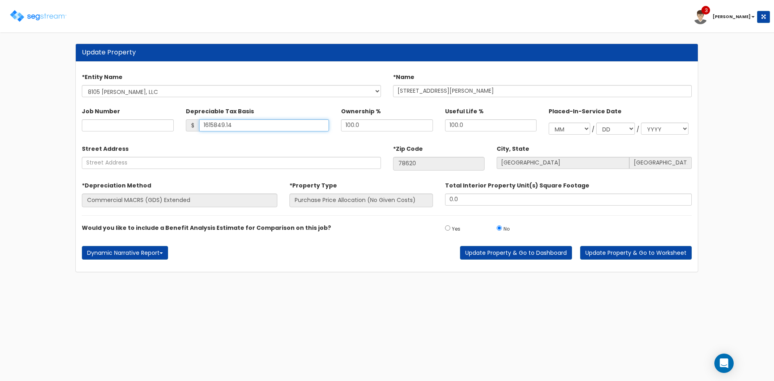
click at [237, 127] on input "1615849.14" at bounding box center [264, 125] width 130 height 12
drag, startPoint x: 248, startPoint y: 124, endPoint x: 40, endPoint y: 135, distance: 208.3
click at [48, 134] on div "Update Property Find these errors below in the Property Setup: *Entity Name KCB…" at bounding box center [387, 157] width 774 height 245
type input "1,909,873.84"
click at [613, 254] on button "Update Property & Go to Worksheet" at bounding box center [636, 253] width 112 height 14
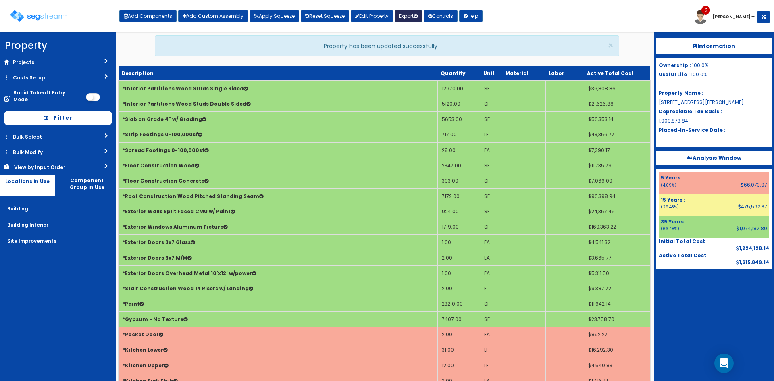
click at [412, 15] on button "Export" at bounding box center [408, 16] width 27 height 12
click at [412, 56] on link "Final Report(pdf)" at bounding box center [435, 58] width 80 height 16
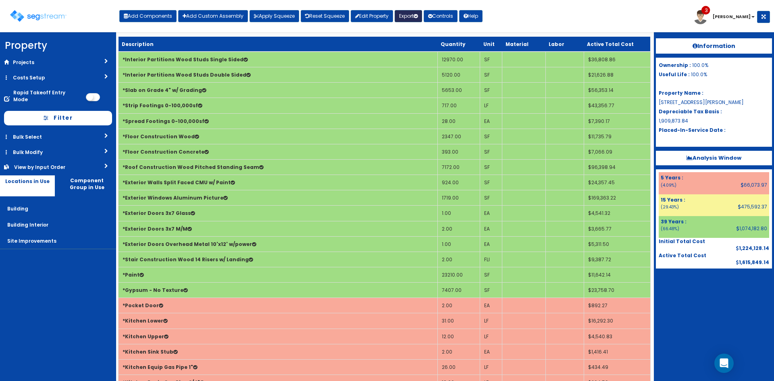
click at [404, 17] on button "Export" at bounding box center [408, 16] width 27 height 12
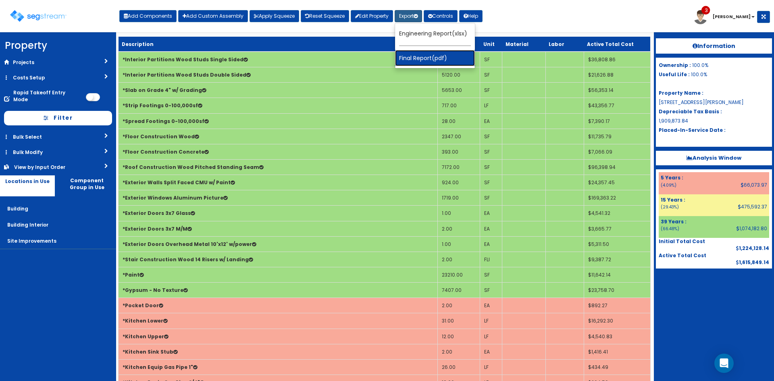
click at [441, 56] on link "Final Report(pdf)" at bounding box center [435, 58] width 80 height 16
